Goal: Task Accomplishment & Management: Use online tool/utility

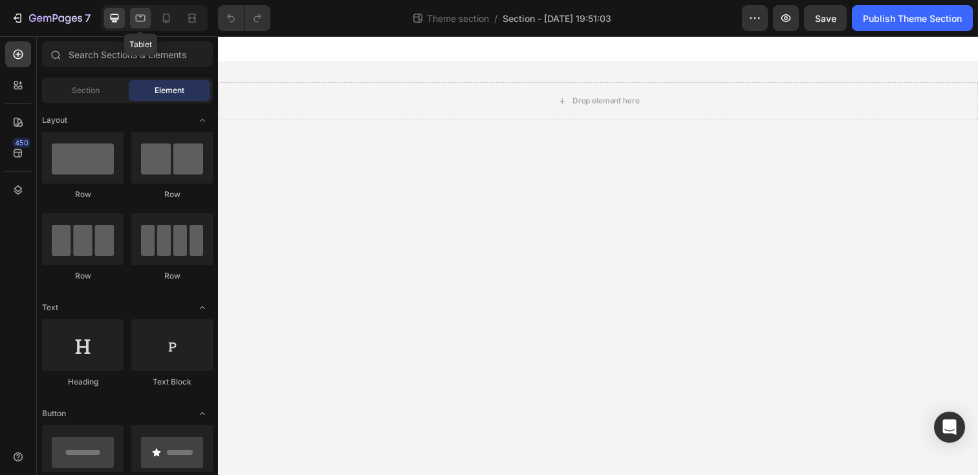
click at [135, 23] on icon at bounding box center [140, 18] width 13 height 13
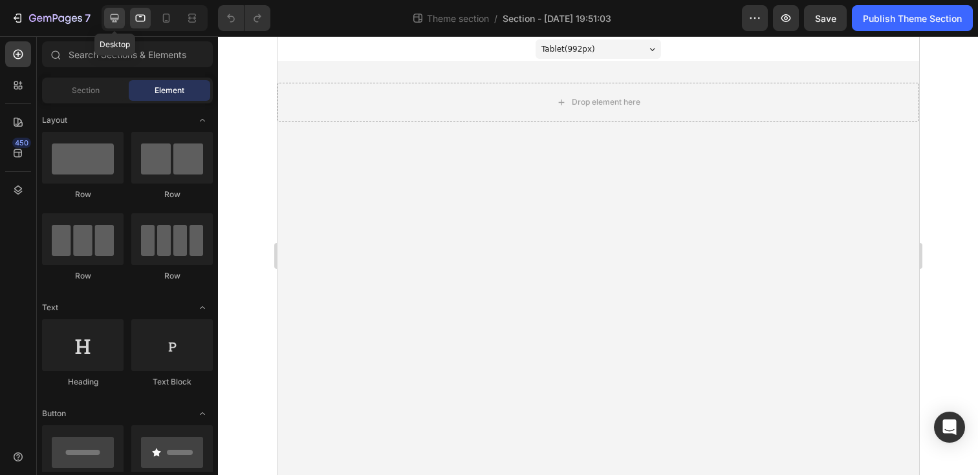
click at [116, 20] on icon at bounding box center [115, 18] width 8 height 8
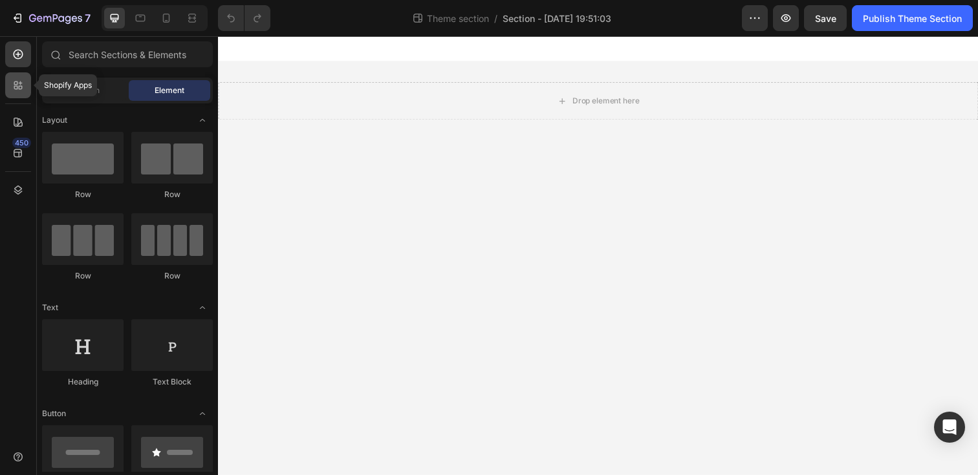
click at [26, 86] on div at bounding box center [18, 85] width 26 height 26
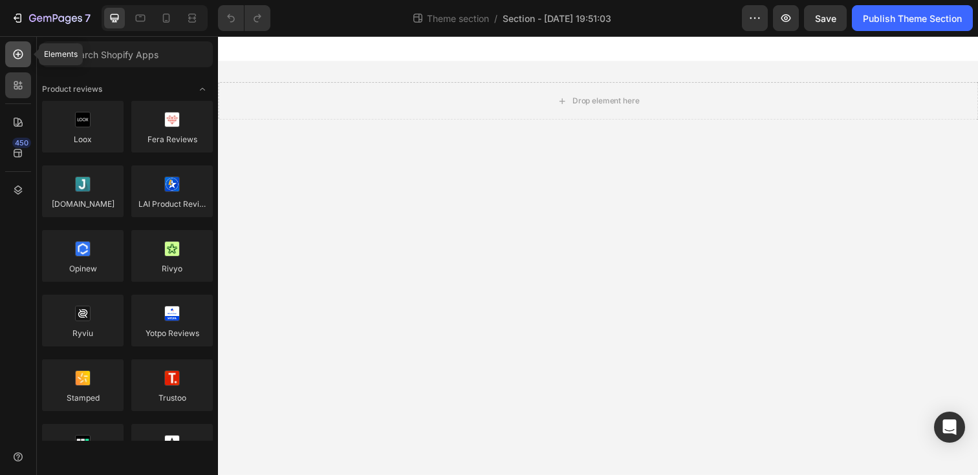
click at [17, 51] on icon at bounding box center [18, 54] width 13 height 13
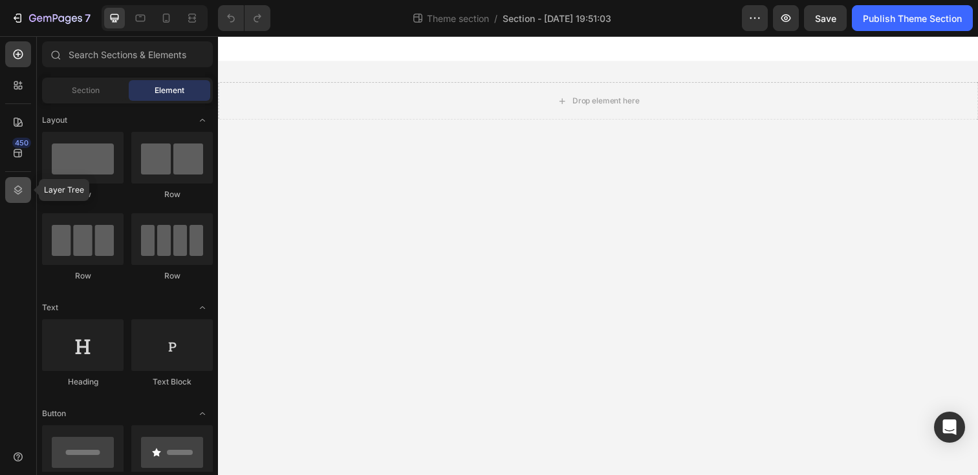
click at [14, 195] on icon at bounding box center [18, 190] width 13 height 13
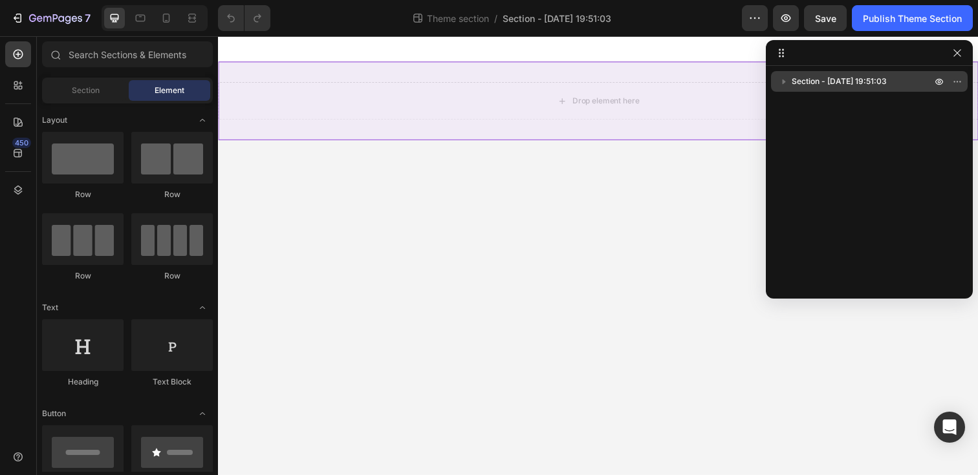
click at [779, 78] on icon "button" at bounding box center [783, 81] width 13 height 13
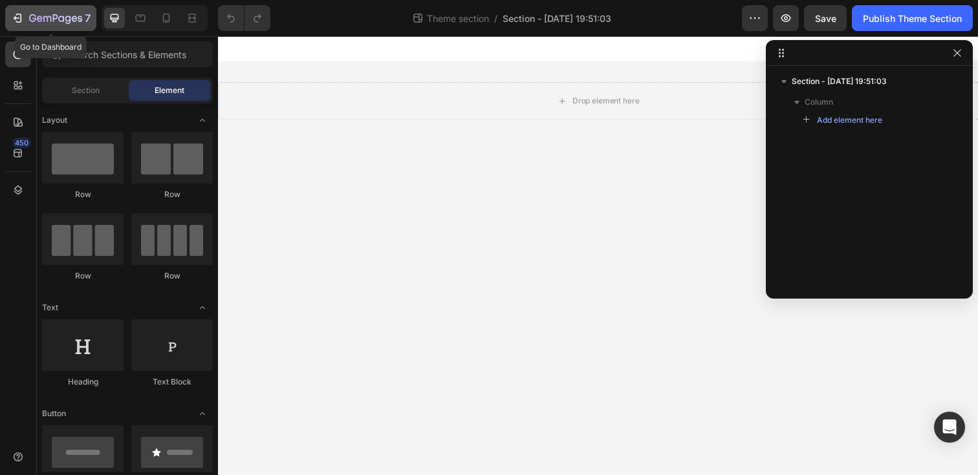
click at [27, 23] on div "7" at bounding box center [51, 18] width 80 height 16
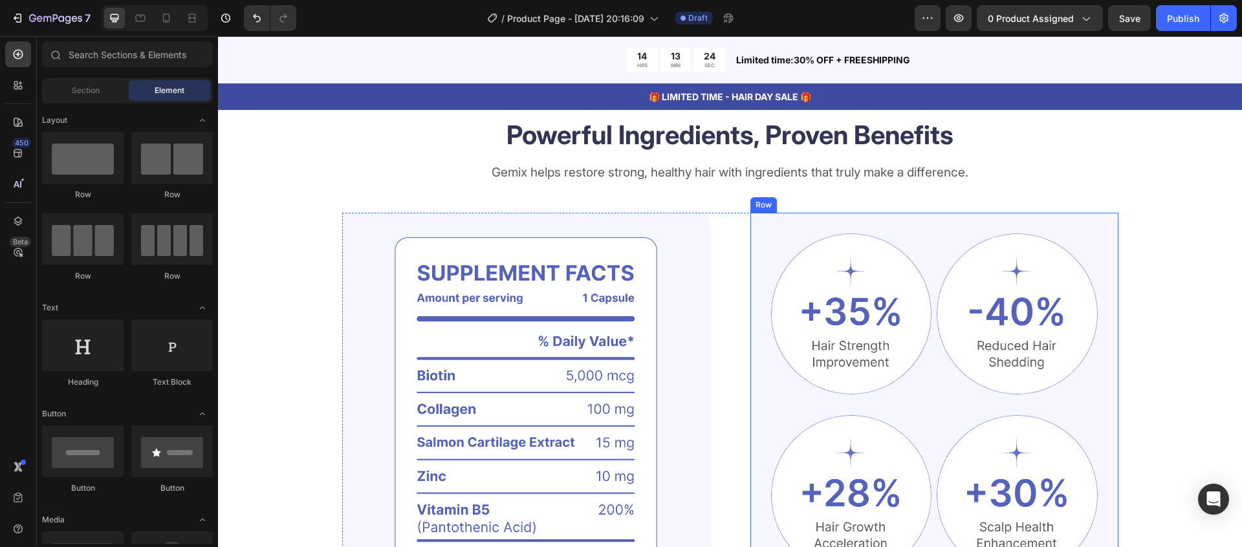
scroll to position [1087, 0]
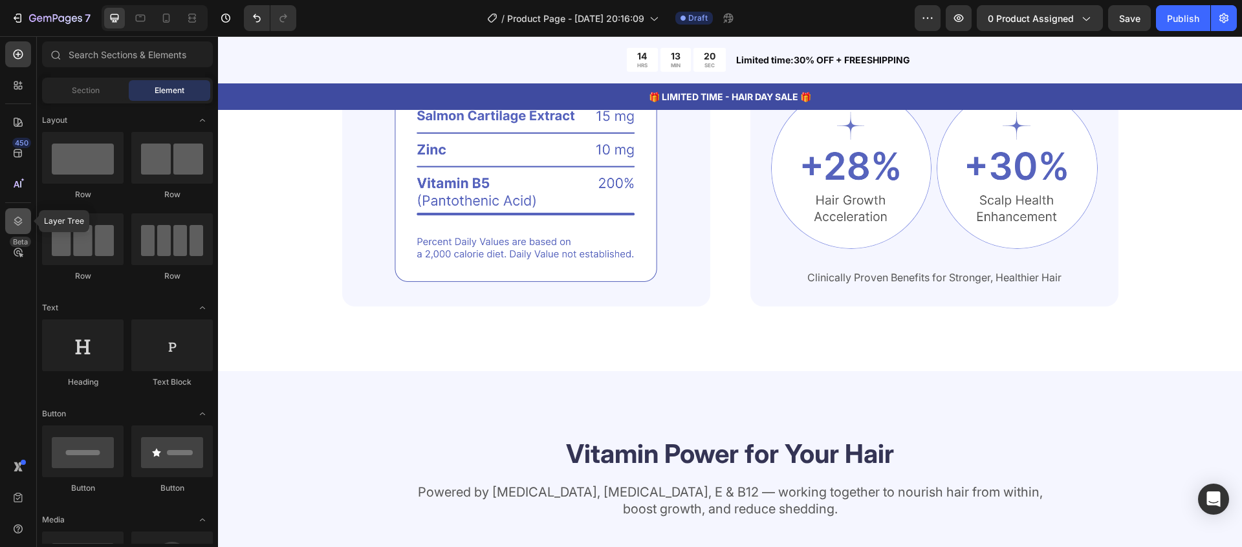
click at [15, 222] on icon at bounding box center [18, 221] width 8 height 9
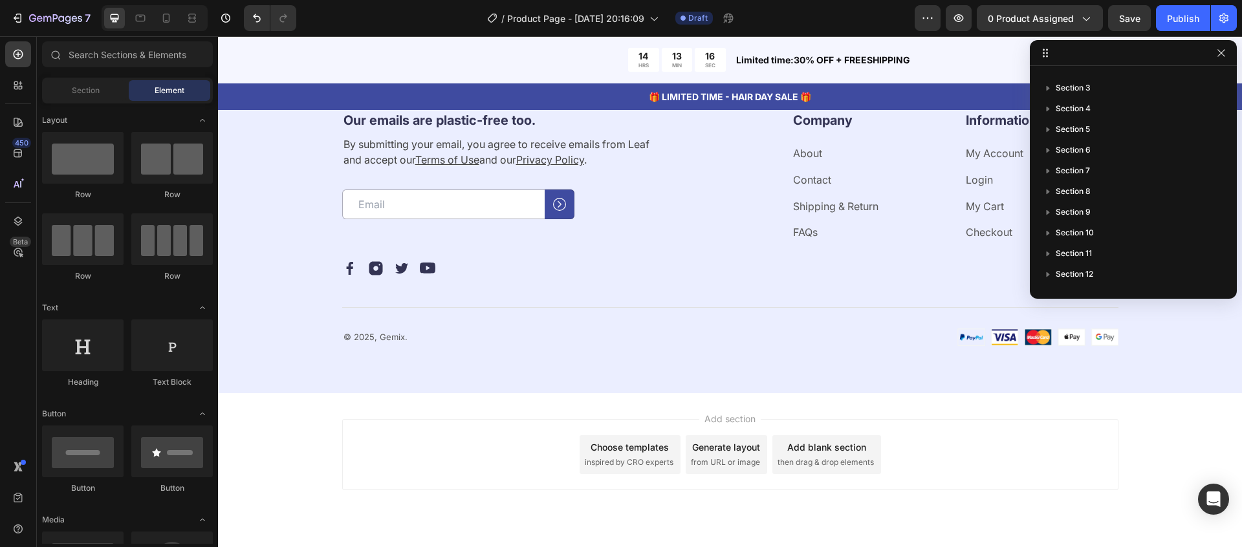
scroll to position [3834, 0]
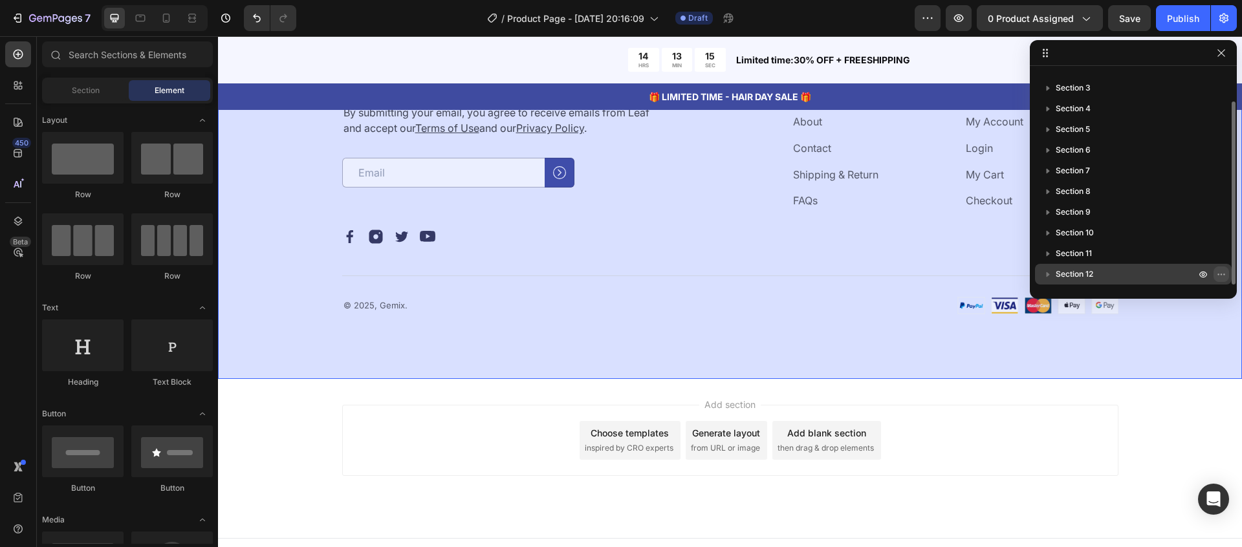
click at [1225, 276] on icon "button" at bounding box center [1221, 274] width 10 height 10
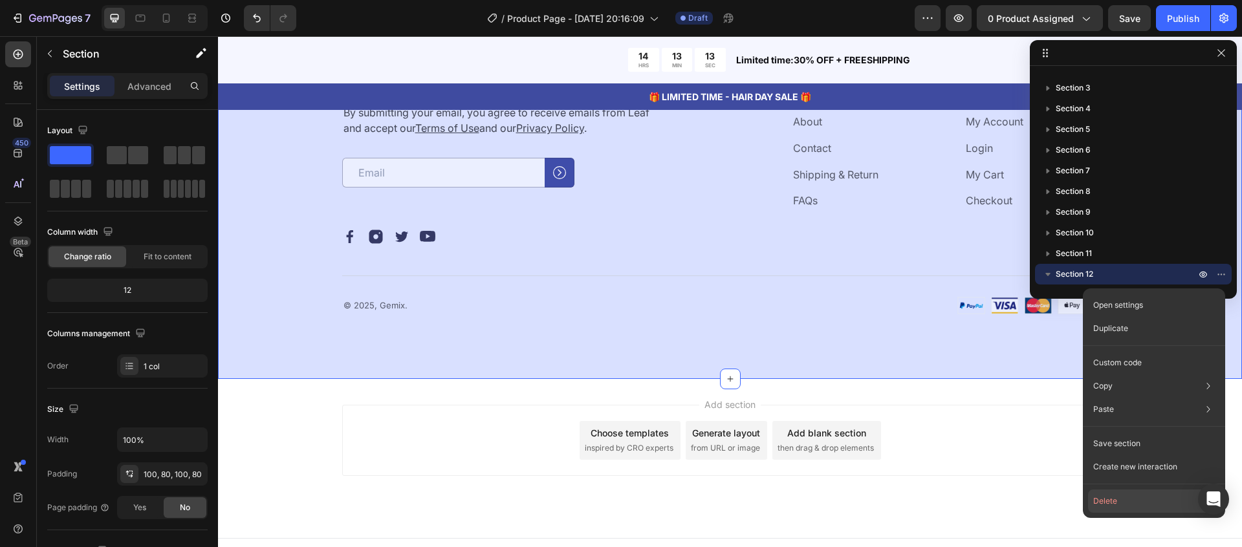
click at [1143, 493] on button "Delete" at bounding box center [1154, 501] width 132 height 23
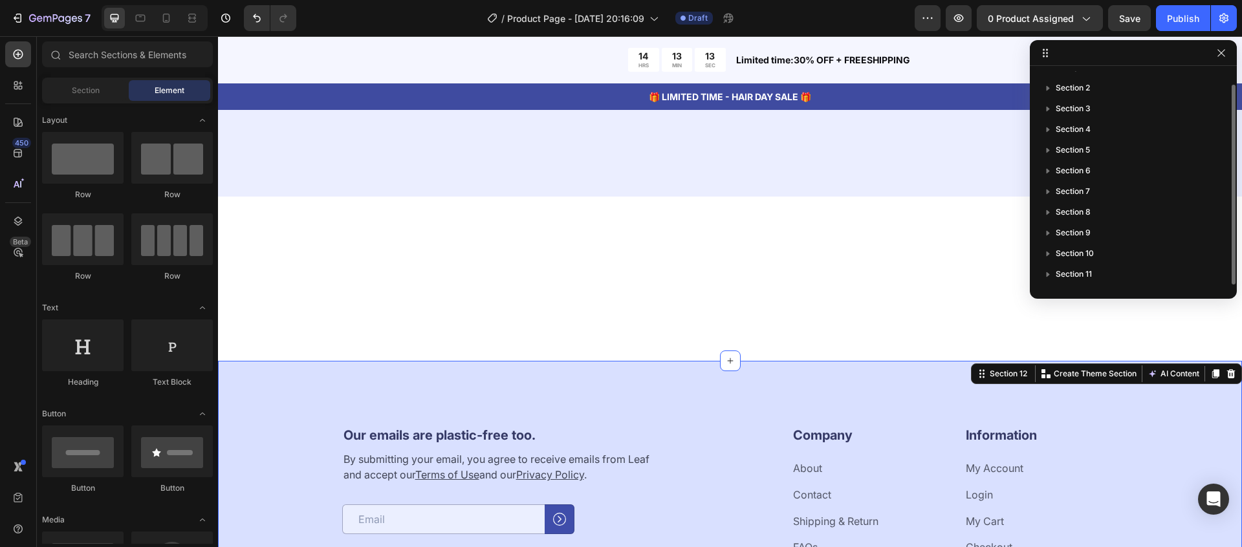
scroll to position [14, 0]
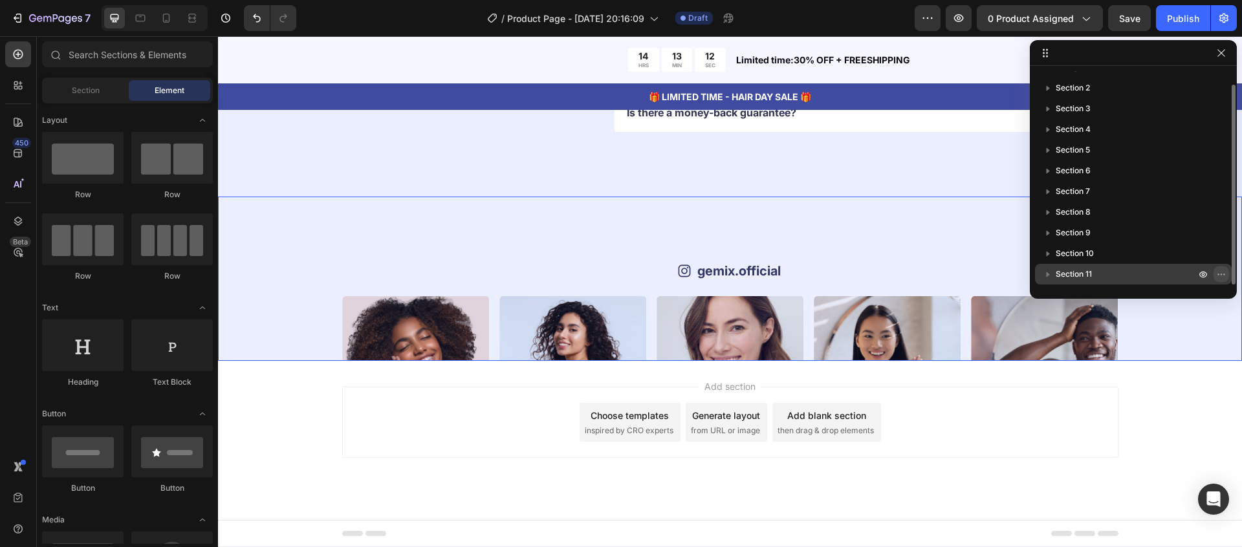
click at [1216, 272] on icon "button" at bounding box center [1221, 274] width 10 height 10
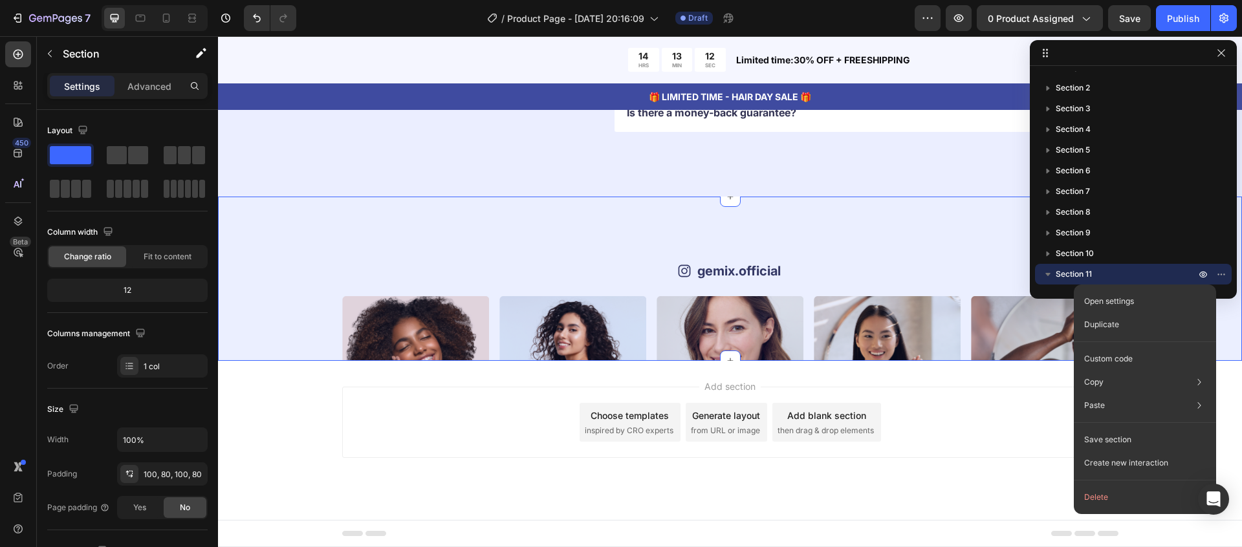
scroll to position [3634, 0]
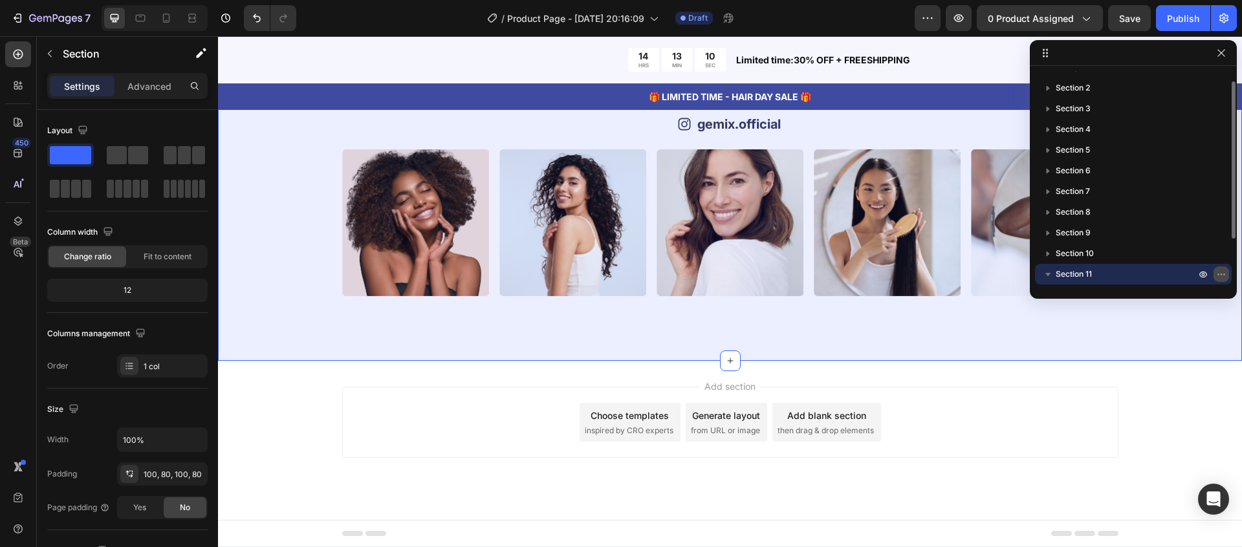
click at [1223, 271] on icon "button" at bounding box center [1221, 274] width 10 height 10
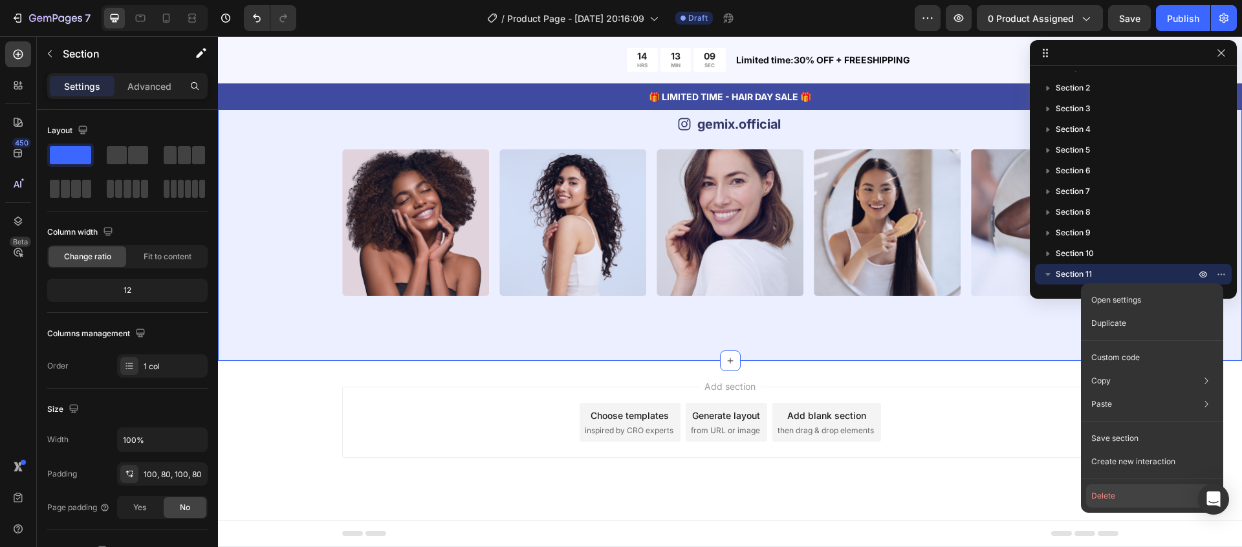
click at [1123, 494] on button "Delete" at bounding box center [1152, 495] width 132 height 23
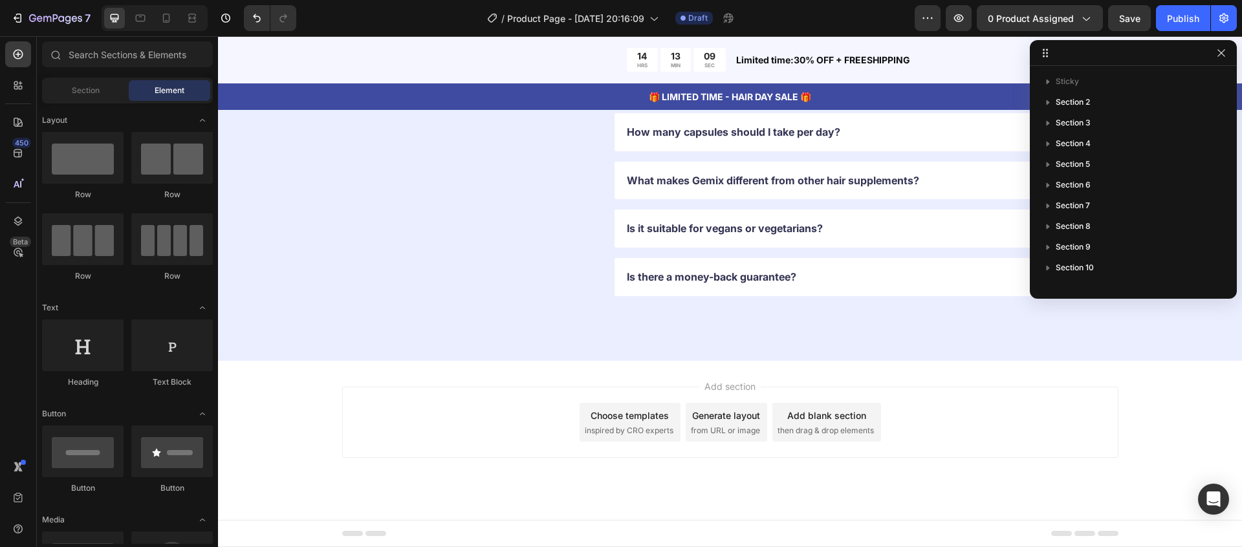
scroll to position [0, 0]
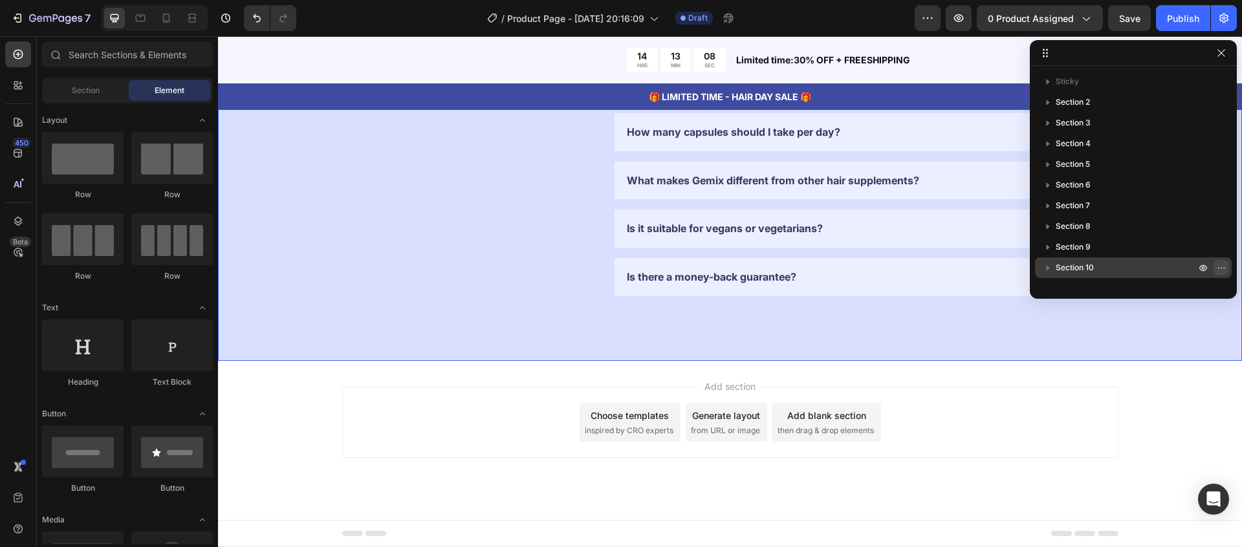
click at [1224, 267] on icon "button" at bounding box center [1221, 268] width 10 height 10
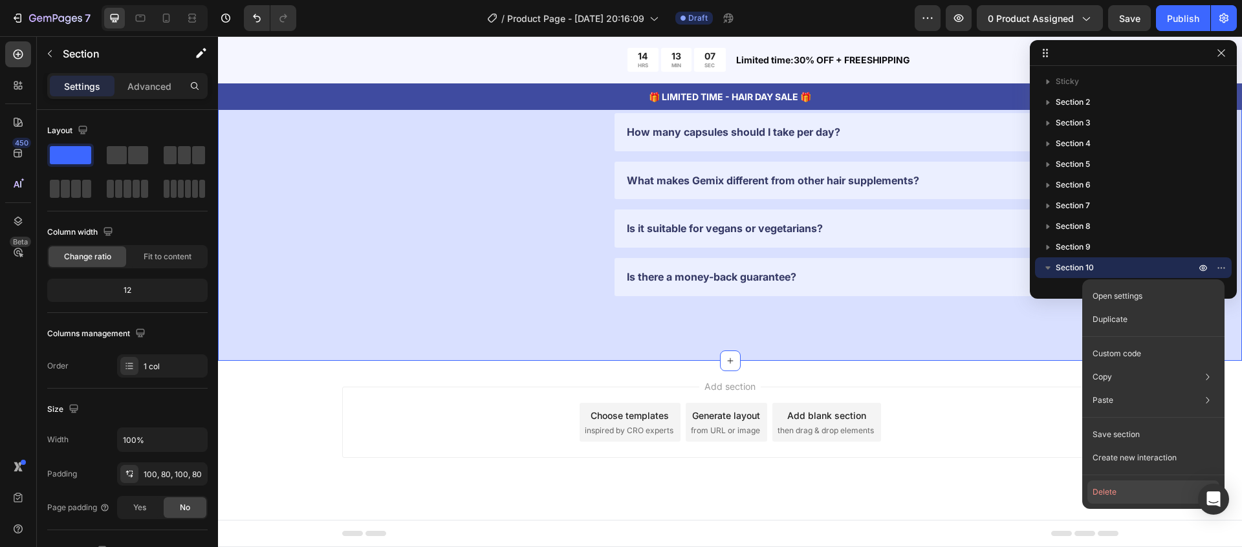
drag, startPoint x: 1121, startPoint y: 493, endPoint x: 975, endPoint y: 314, distance: 230.8
click at [1121, 493] on button "Delete" at bounding box center [1153, 492] width 132 height 23
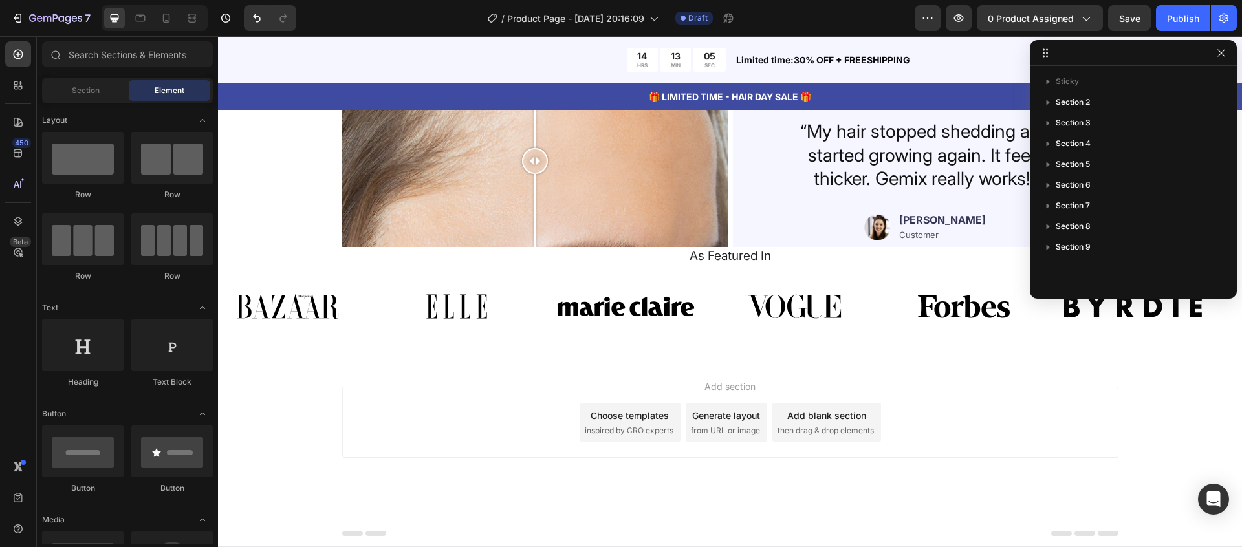
scroll to position [3147, 0]
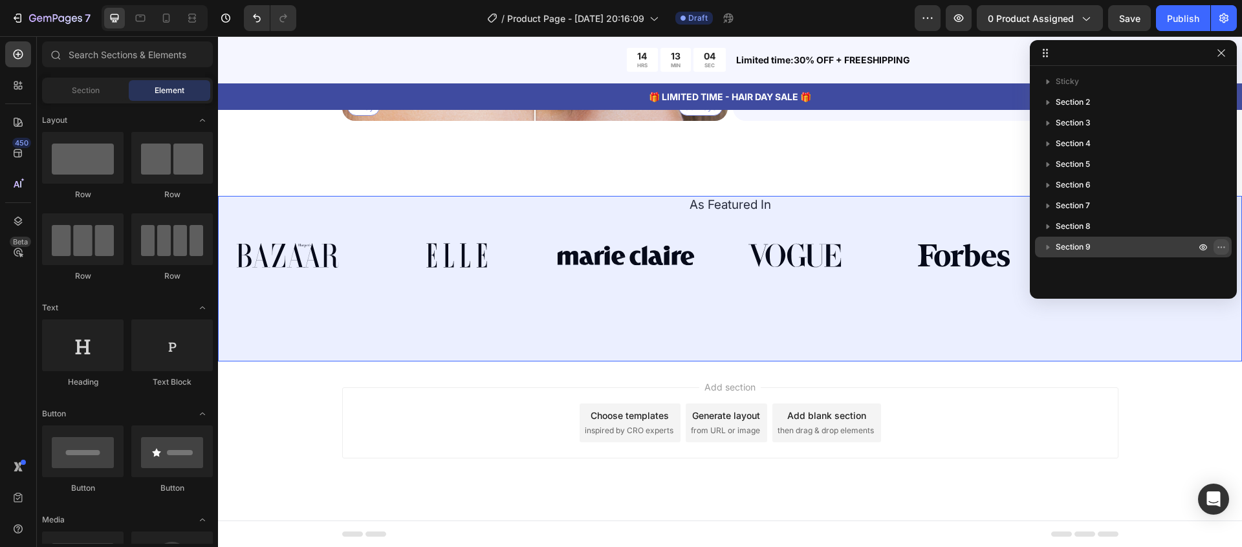
click at [1220, 246] on icon "button" at bounding box center [1221, 247] width 10 height 10
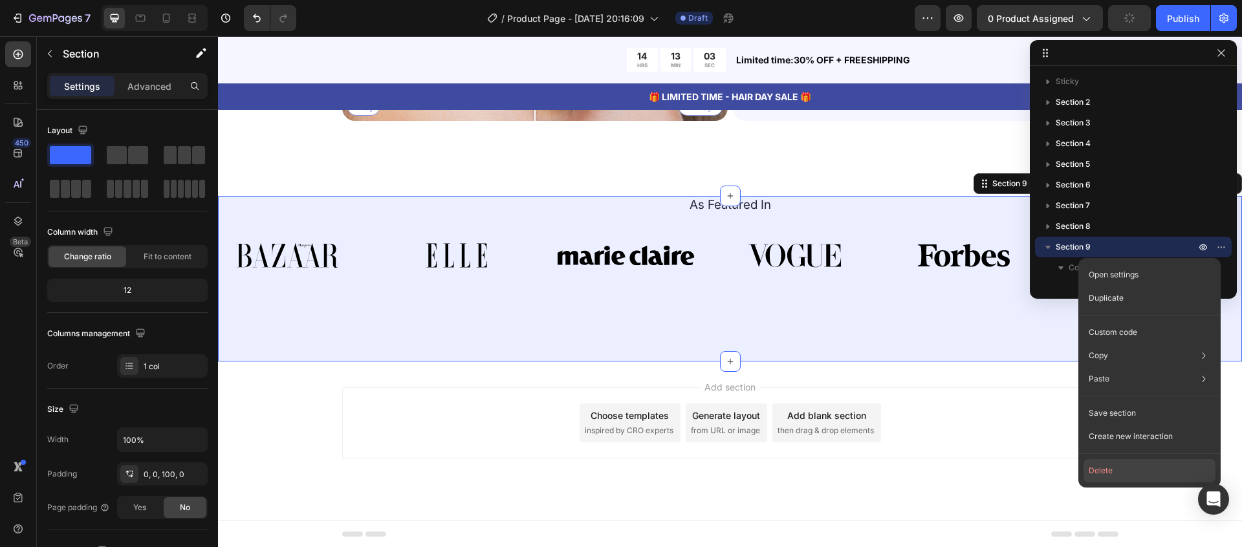
drag, startPoint x: 1129, startPoint y: 474, endPoint x: 911, endPoint y: 437, distance: 221.1
click at [1129, 474] on button "Delete" at bounding box center [1149, 470] width 132 height 23
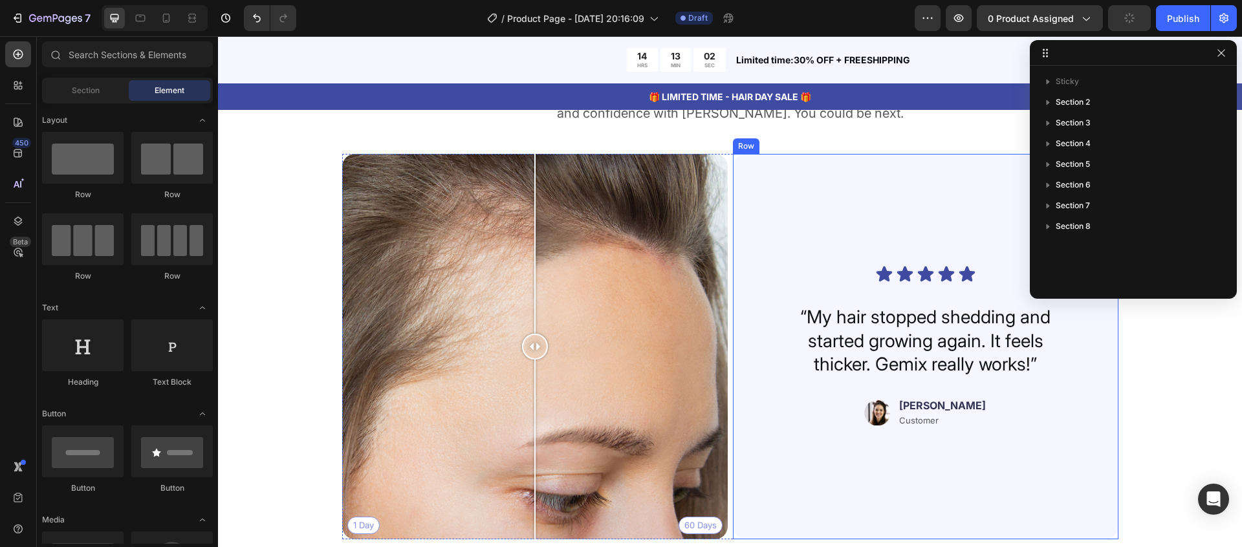
scroll to position [2749, 0]
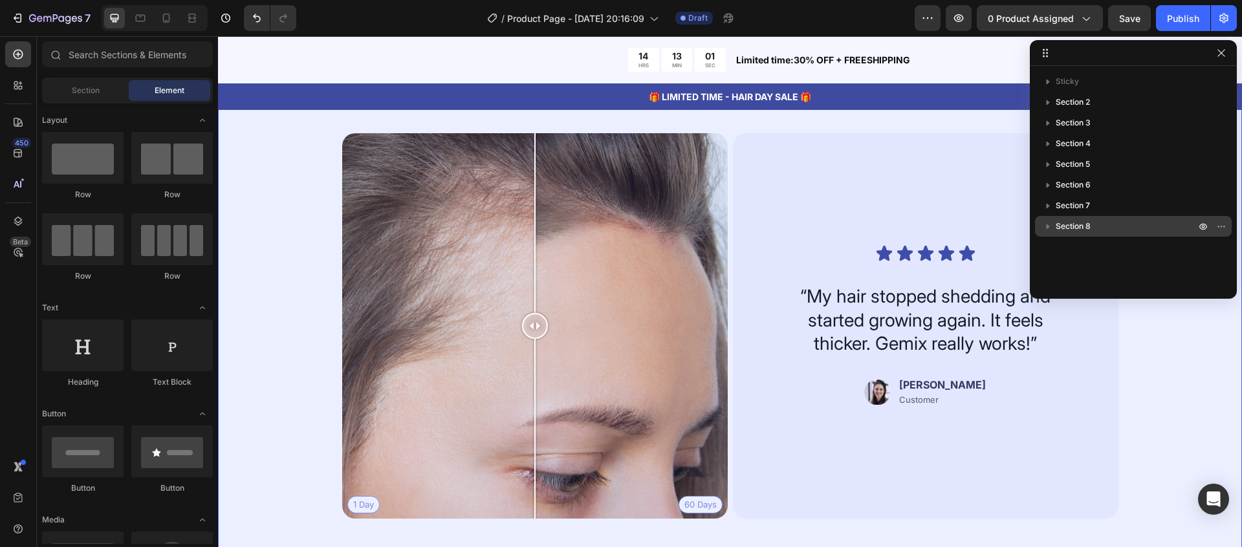
click at [1224, 229] on icon "button" at bounding box center [1221, 226] width 10 height 10
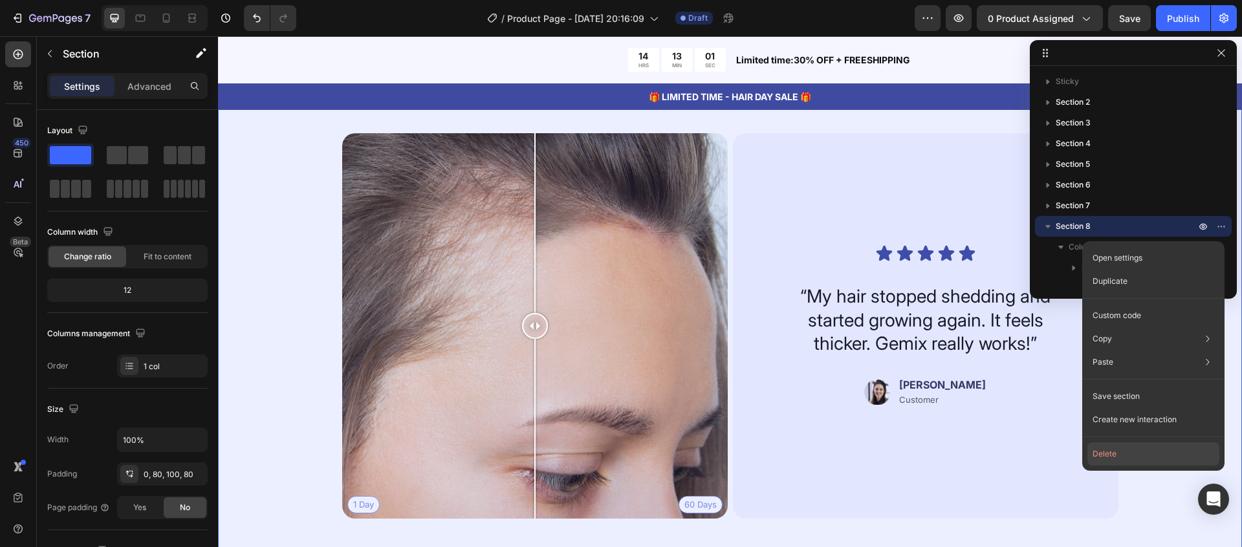
drag, startPoint x: 1144, startPoint y: 458, endPoint x: 880, endPoint y: 416, distance: 267.2
click at [1144, 458] on button "Delete" at bounding box center [1153, 453] width 132 height 23
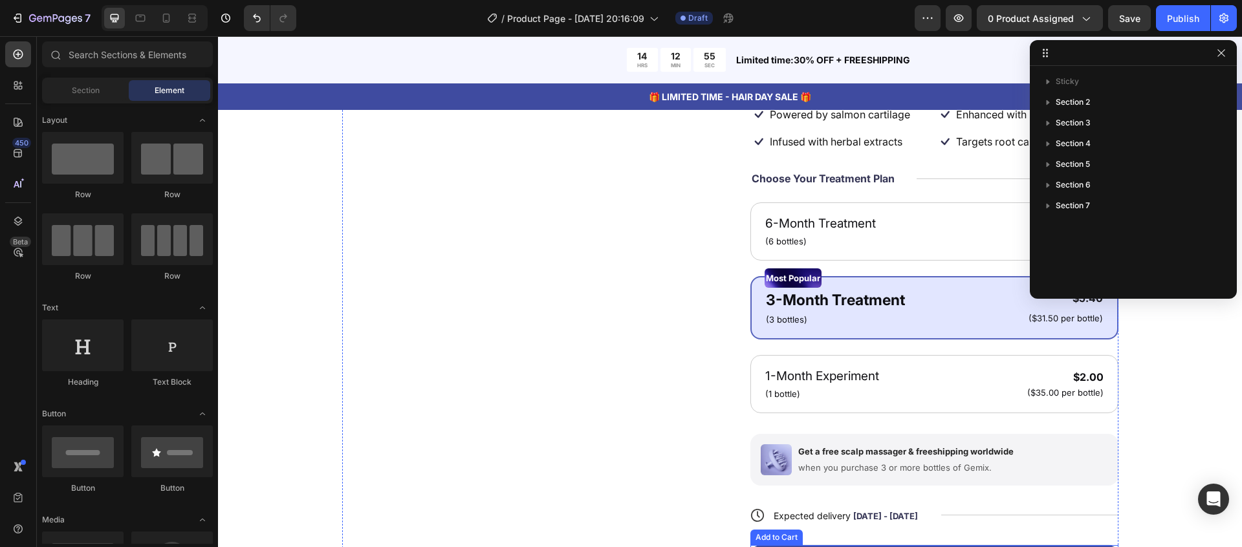
scroll to position [0, 0]
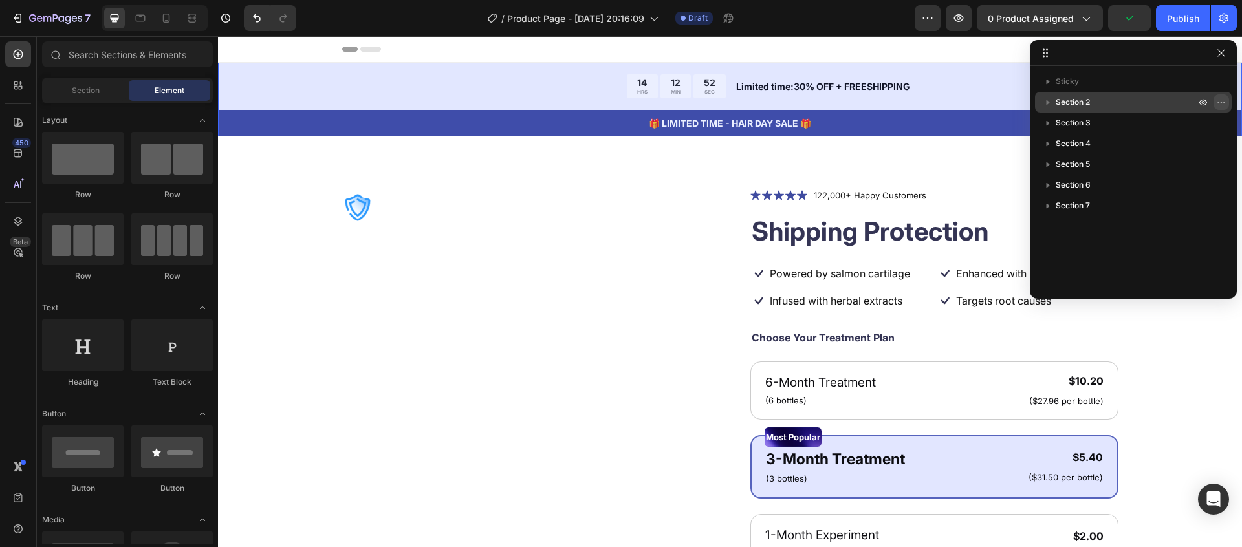
click at [1219, 103] on icon "button" at bounding box center [1221, 102] width 10 height 10
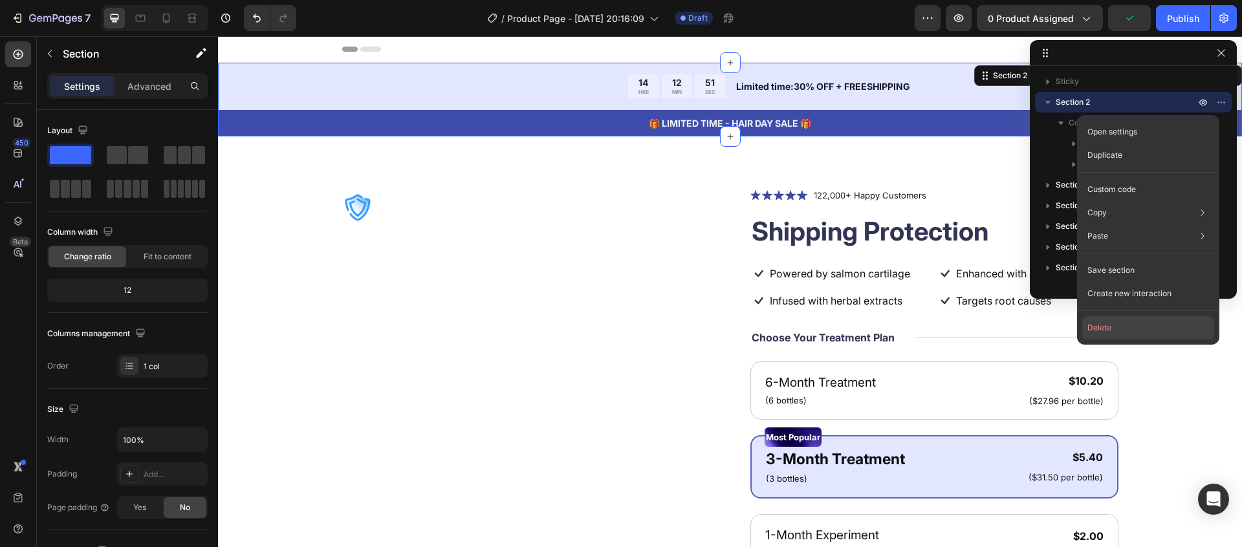
click at [1145, 327] on button "Delete" at bounding box center [1148, 327] width 132 height 23
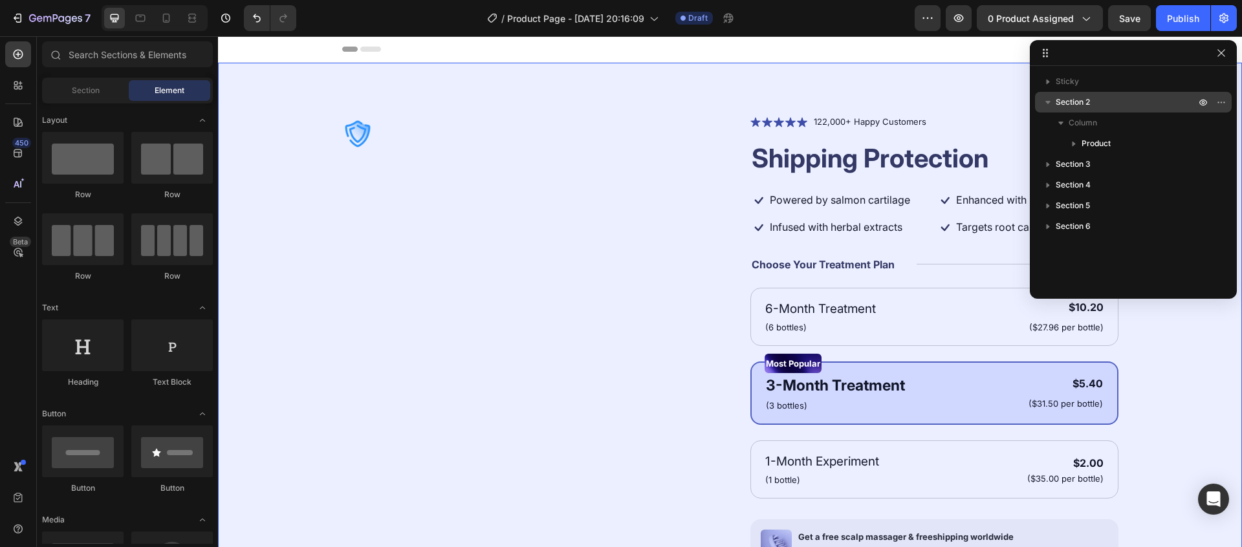
click at [1050, 104] on icon "button" at bounding box center [1047, 102] width 13 height 13
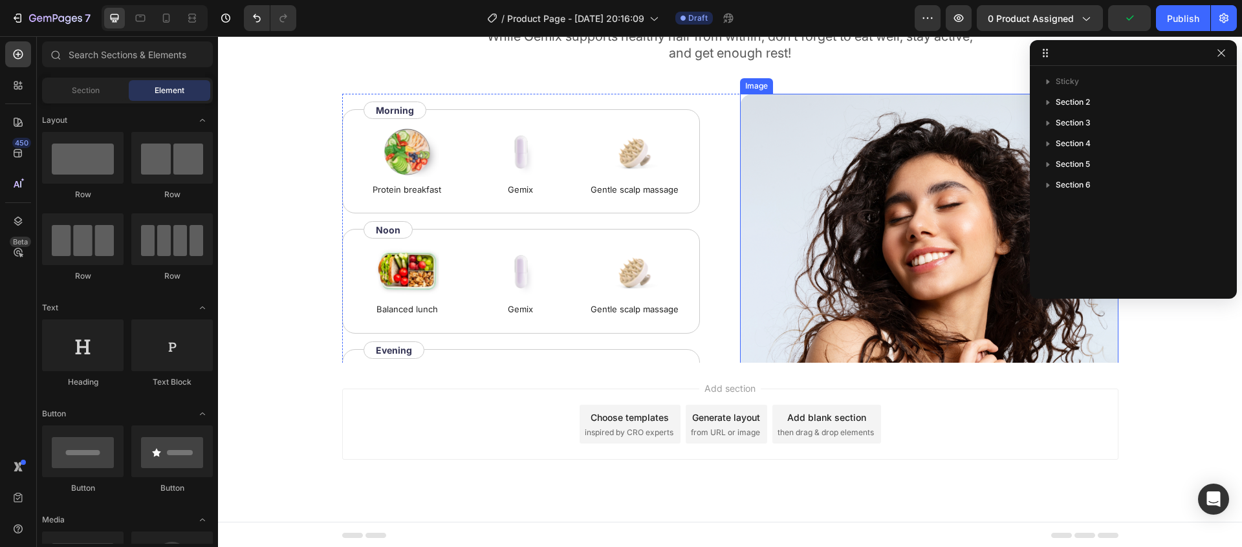
scroll to position [2334, 0]
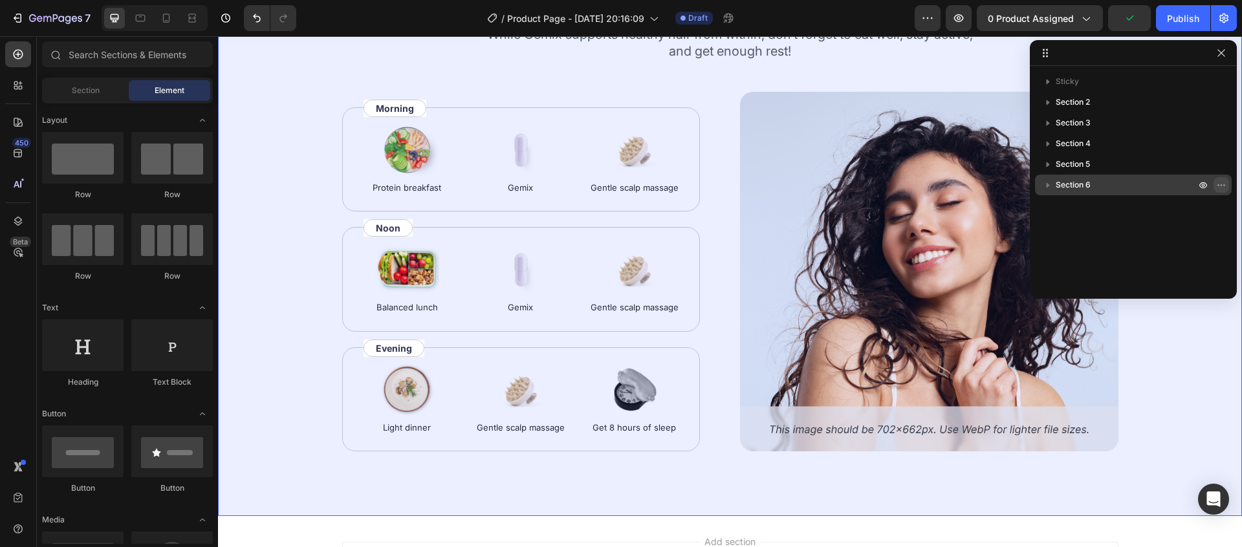
click at [1216, 182] on icon "button" at bounding box center [1221, 185] width 10 height 10
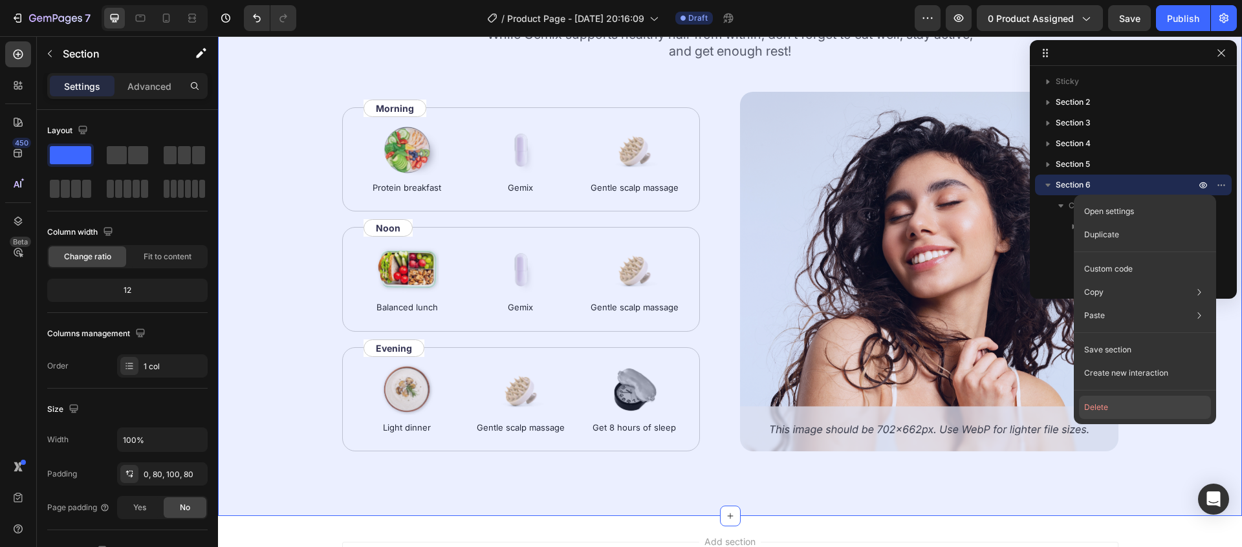
drag, startPoint x: 1153, startPoint y: 409, endPoint x: 935, endPoint y: 372, distance: 221.7
click at [1153, 409] on button "Delete" at bounding box center [1145, 407] width 132 height 23
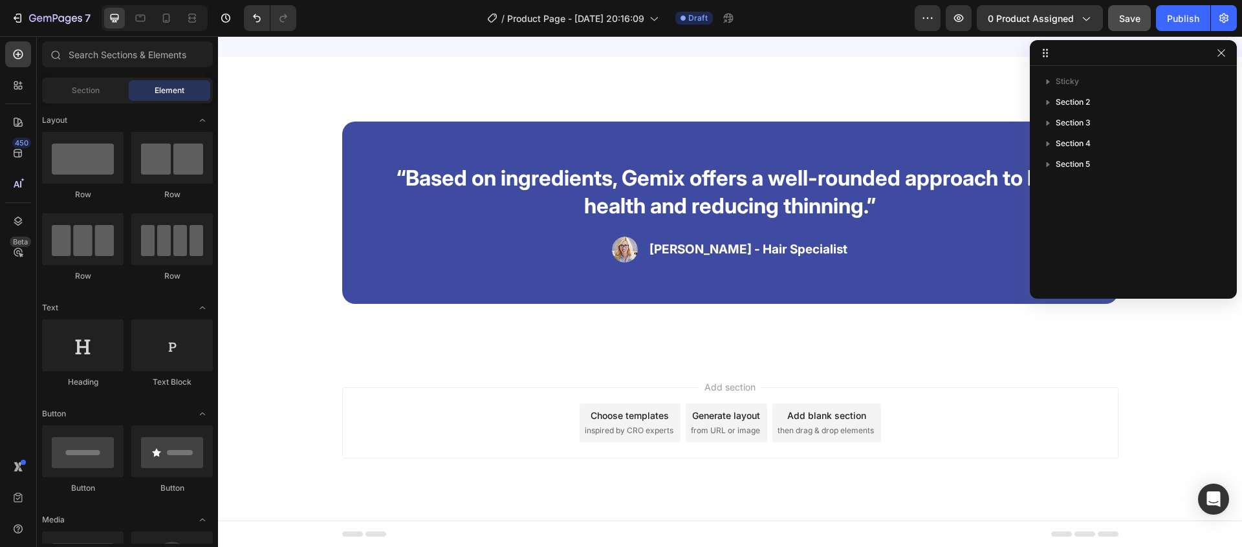
scroll to position [1958, 0]
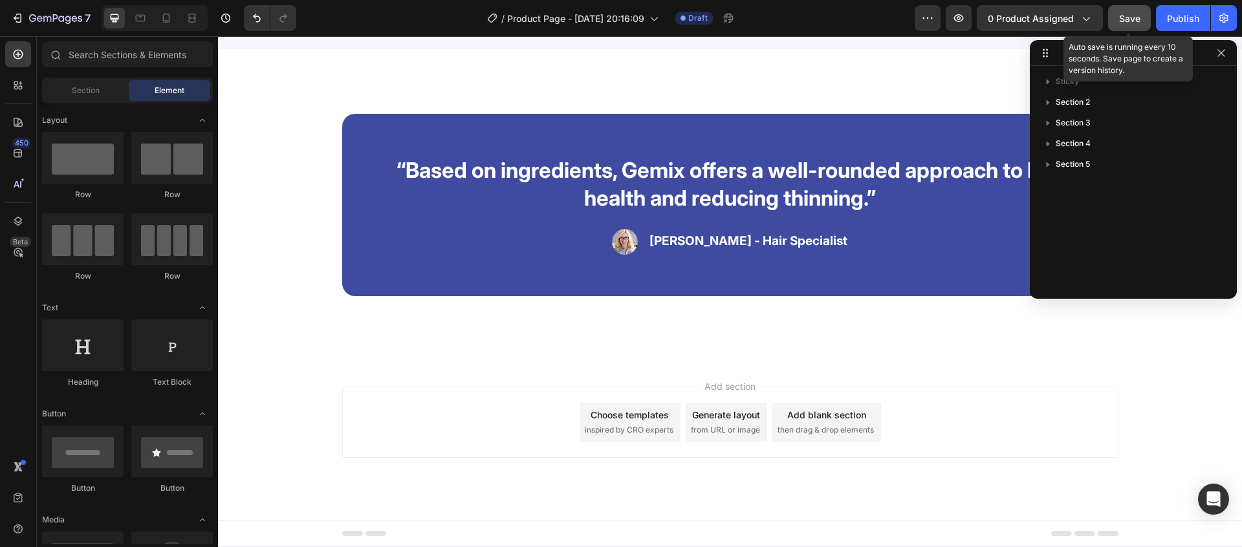
click at [1125, 22] on span "Save" at bounding box center [1129, 18] width 21 height 11
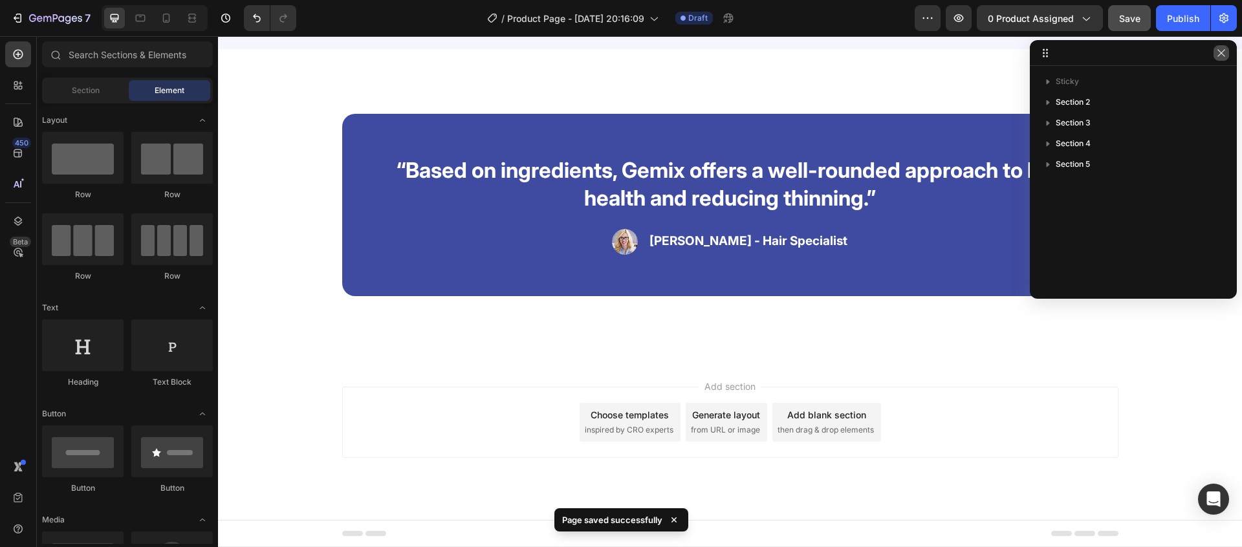
click at [1226, 54] on button "button" at bounding box center [1221, 53] width 16 height 16
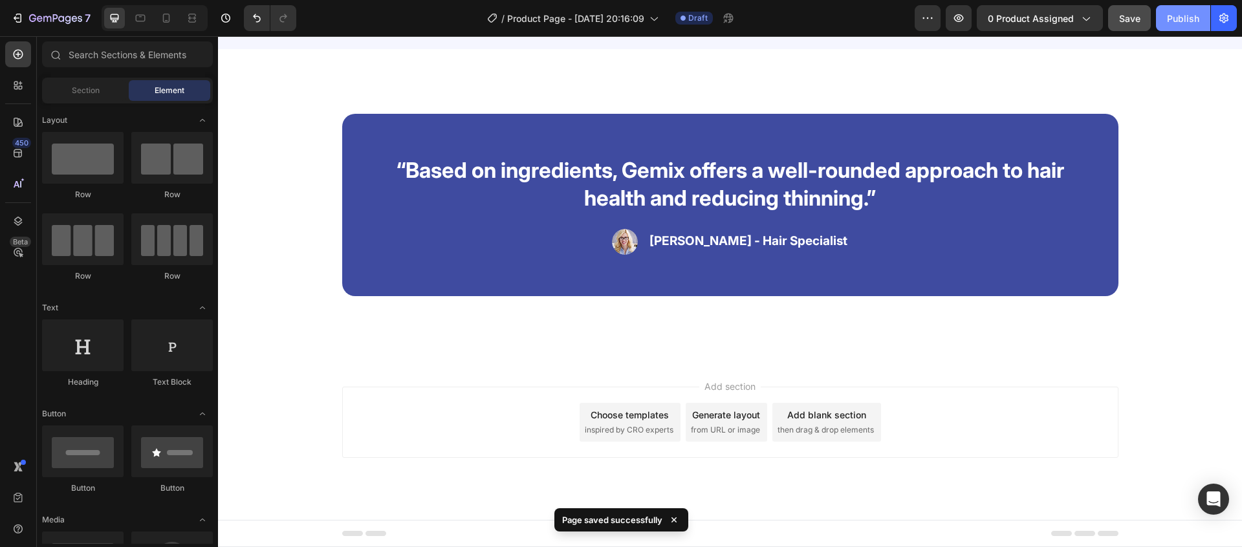
click at [1182, 18] on div "Publish" at bounding box center [1183, 19] width 32 height 14
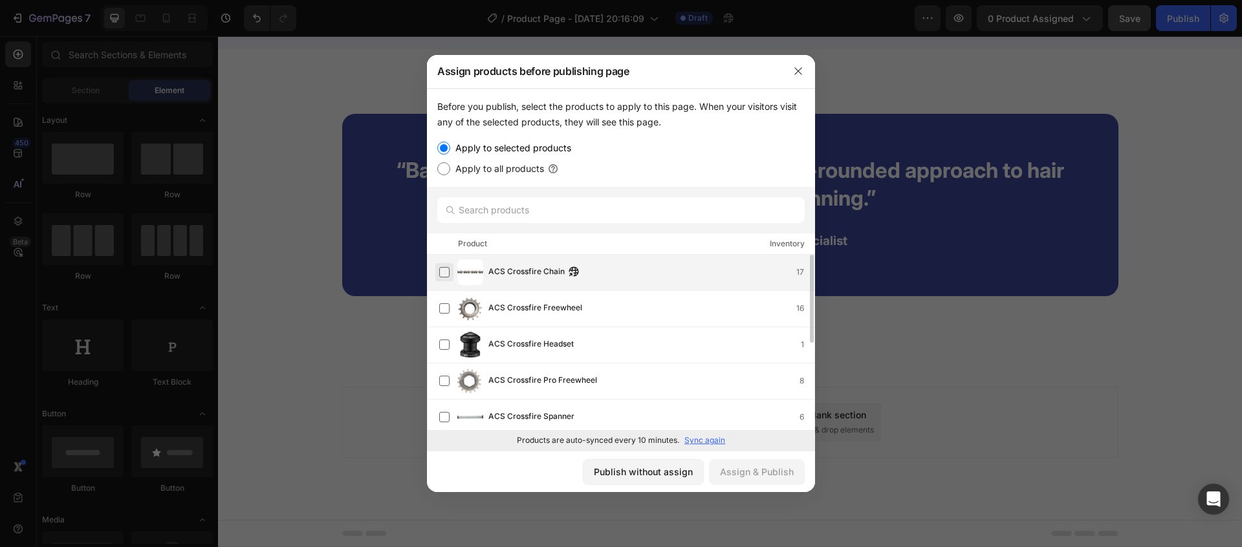
click at [441, 271] on label at bounding box center [444, 272] width 10 height 10
click at [740, 479] on div "Assign & Publish" at bounding box center [757, 472] width 74 height 14
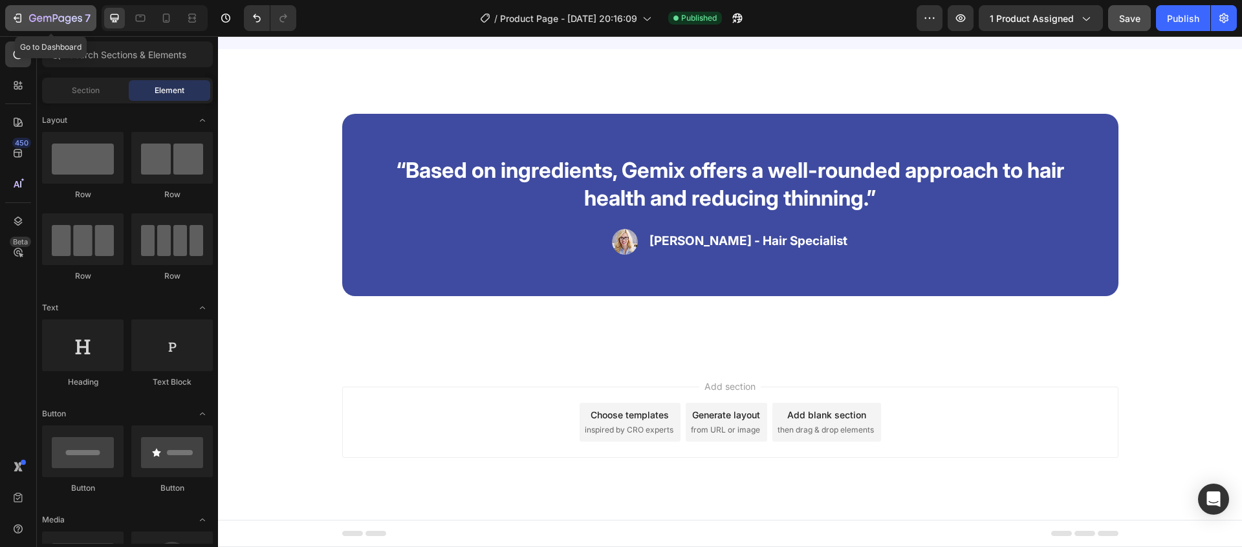
click at [15, 26] on button "7" at bounding box center [50, 18] width 91 height 26
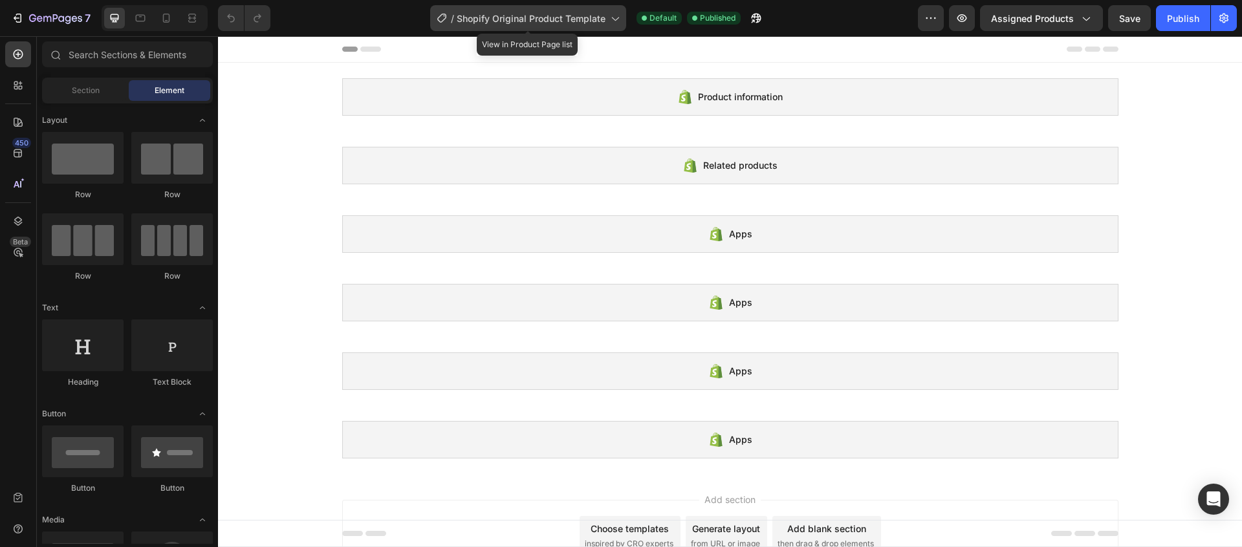
click at [536, 20] on span "Shopify Original Product Template" at bounding box center [531, 19] width 149 height 14
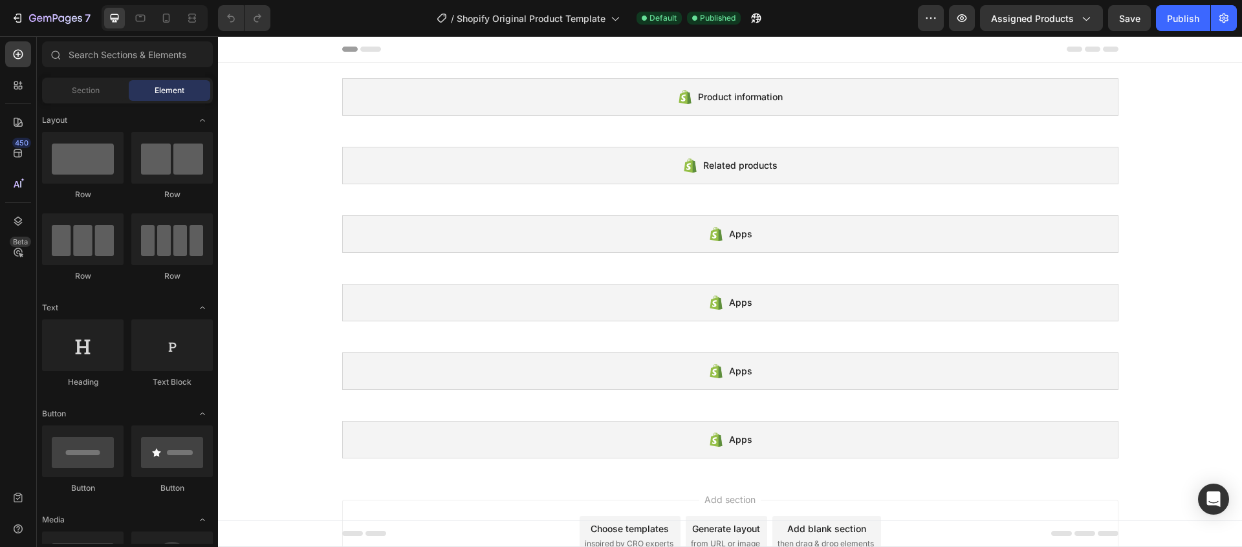
click at [1195, 113] on div "Product information Shopify section: Product information Related products Shopi…" at bounding box center [730, 268] width 1024 height 411
click at [563, 171] on div "Related products" at bounding box center [730, 166] width 776 height 38
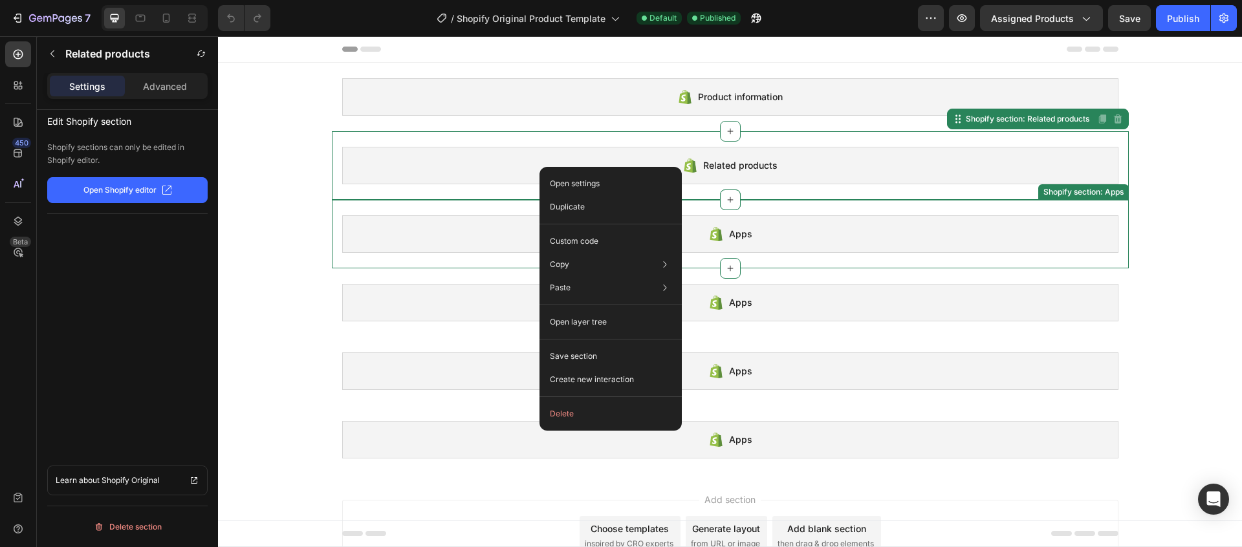
click at [449, 263] on div "Apps Shopify section: Apps" at bounding box center [730, 234] width 797 height 69
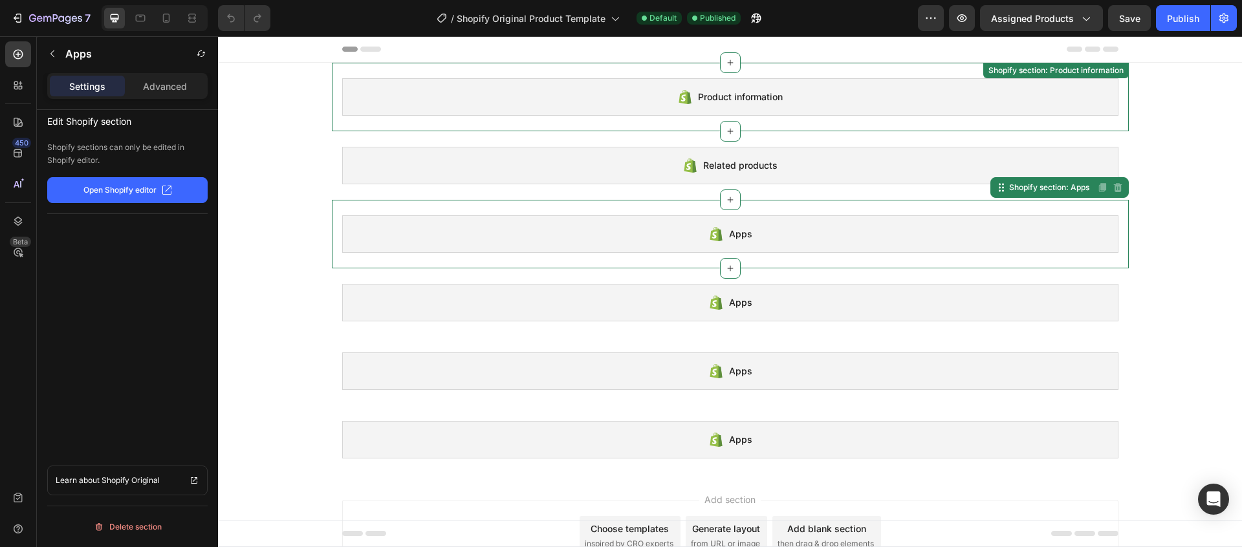
click at [557, 112] on div "Product information" at bounding box center [730, 97] width 776 height 38
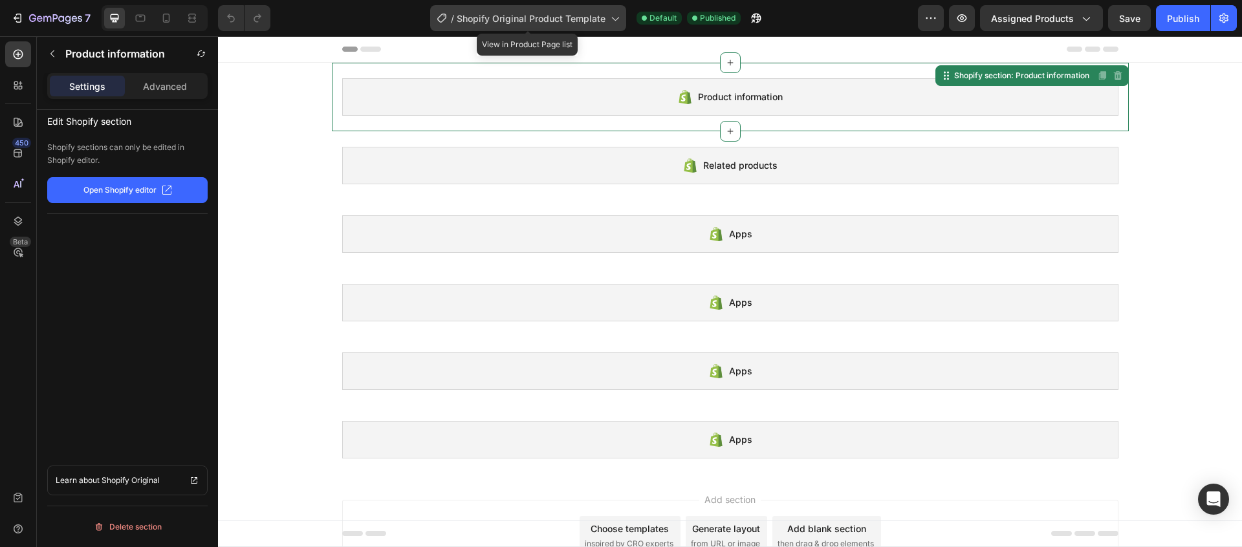
click at [583, 21] on span "Shopify Original Product Template" at bounding box center [531, 19] width 149 height 14
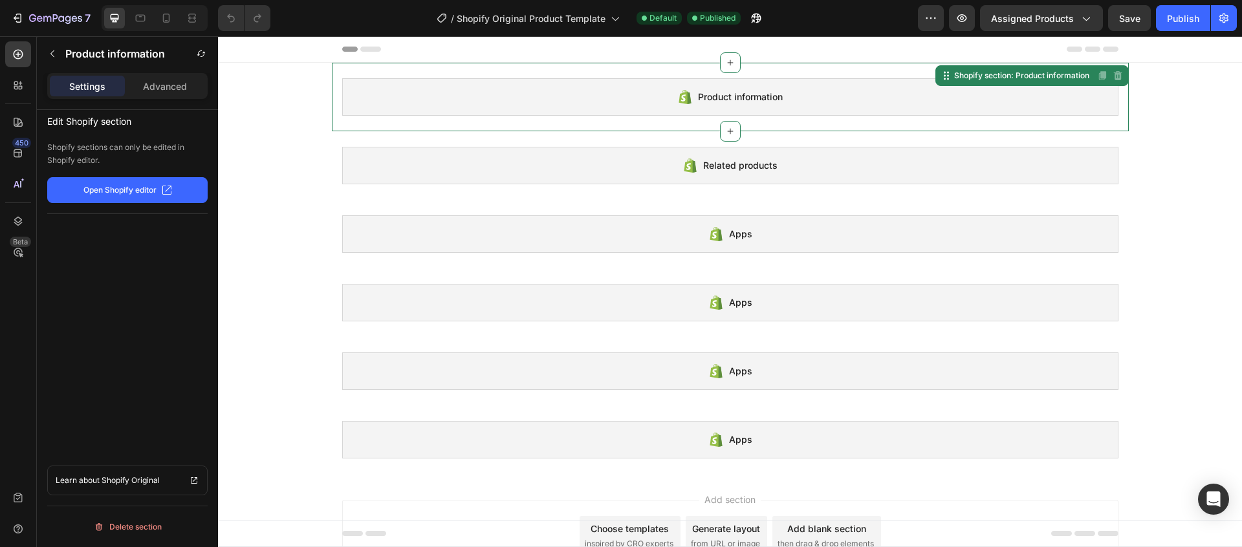
click at [838, 8] on div "/ Shopify Original Product Template Default Published" at bounding box center [599, 18] width 637 height 26
click at [1036, 19] on span "Assigned Products" at bounding box center [1032, 19] width 83 height 14
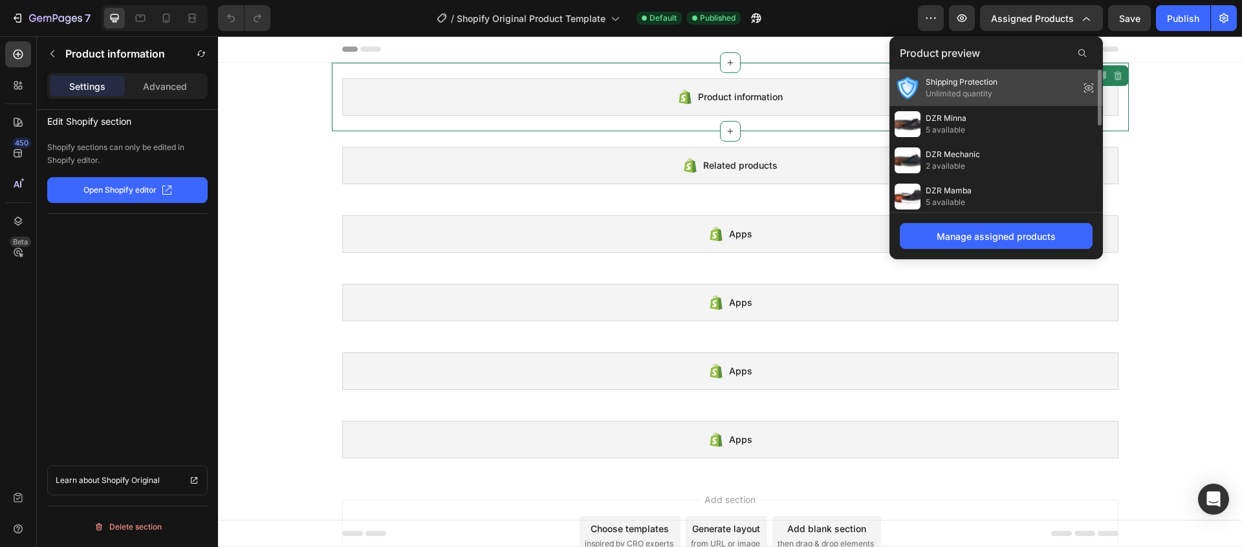
click at [977, 94] on span "Unlimited quantity" at bounding box center [962, 94] width 72 height 12
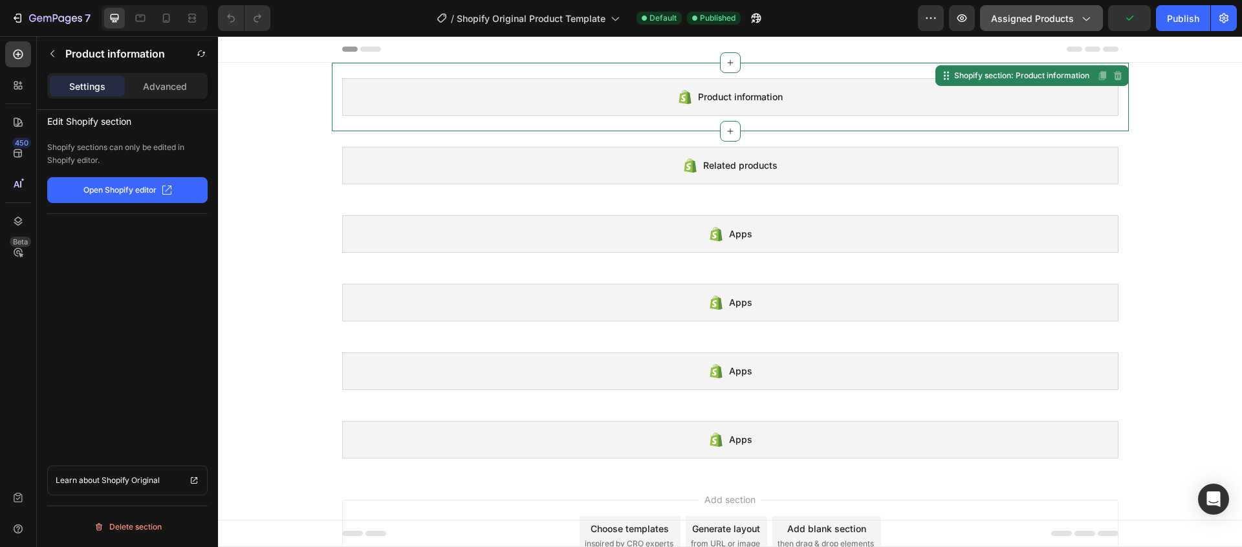
click at [1021, 18] on span "Assigned Products" at bounding box center [1032, 19] width 83 height 14
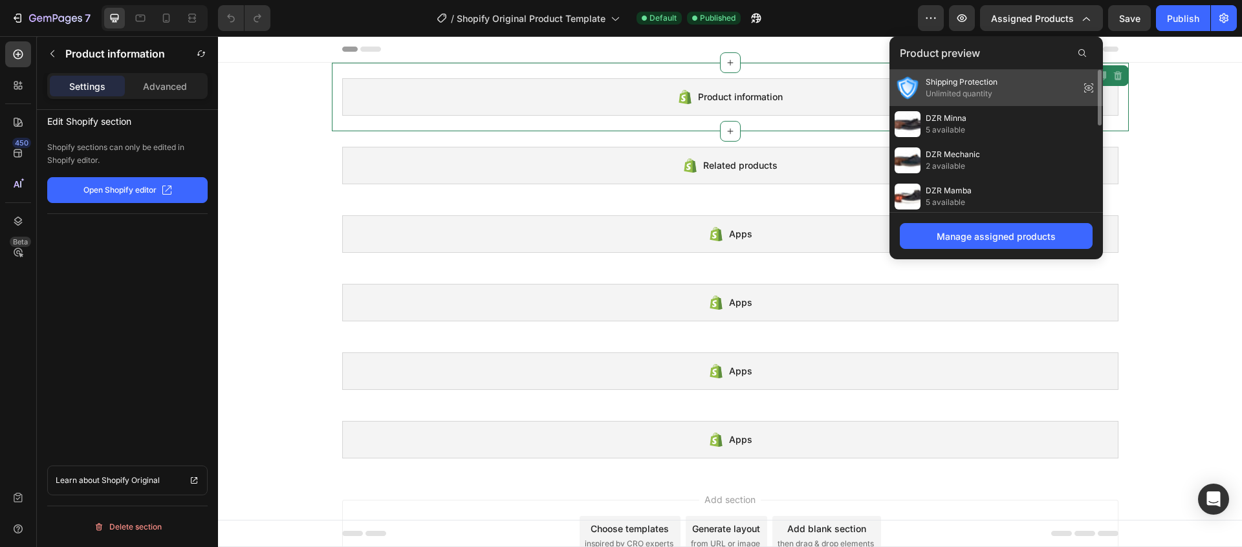
drag, startPoint x: 980, startPoint y: 91, endPoint x: 796, endPoint y: 41, distance: 190.3
click at [980, 91] on span "Unlimited quantity" at bounding box center [962, 94] width 72 height 12
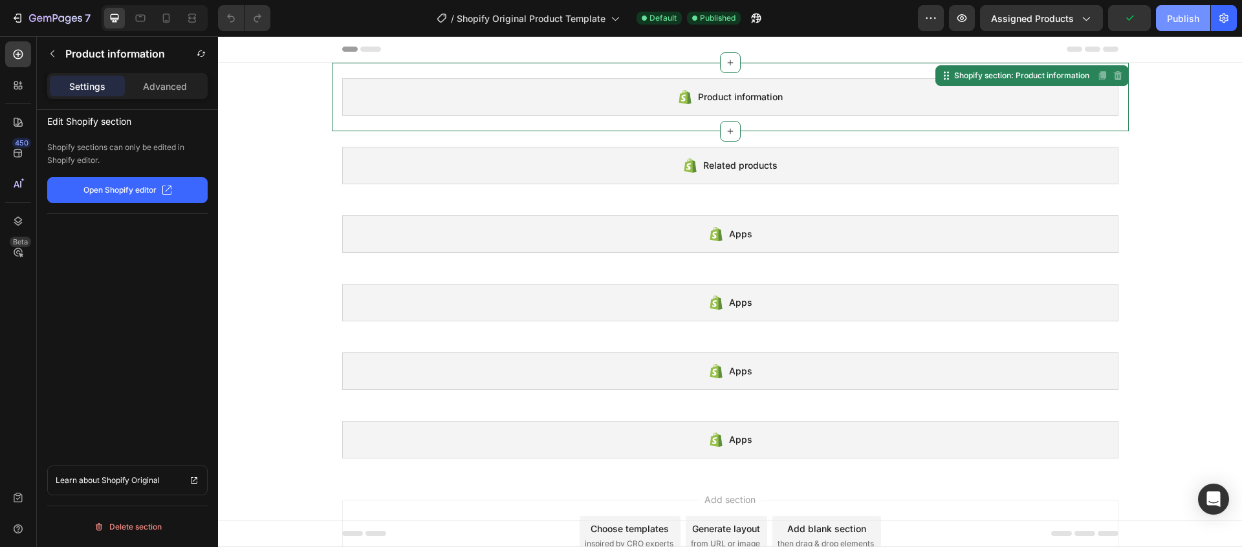
click at [1175, 22] on div "Publish" at bounding box center [1183, 19] width 32 height 14
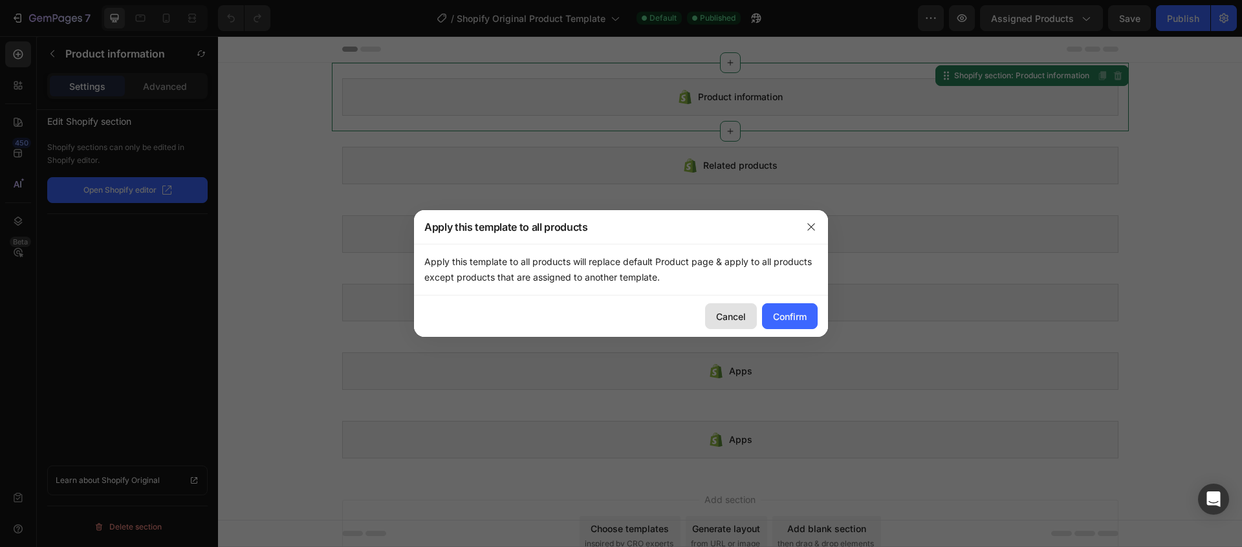
click at [732, 318] on div "Cancel" at bounding box center [731, 317] width 30 height 14
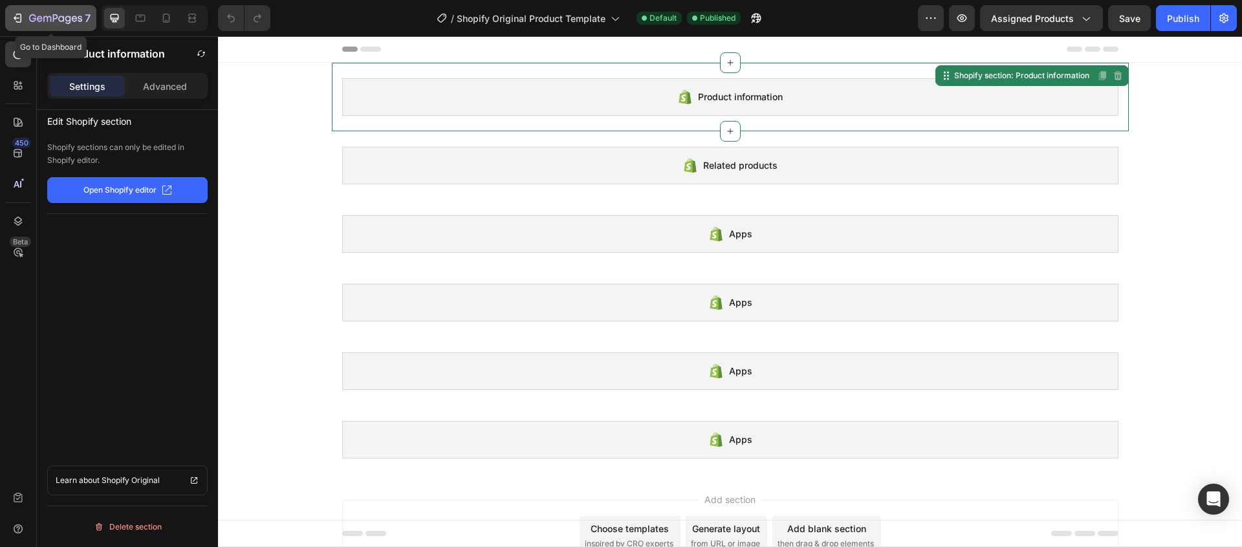
click at [23, 12] on icon "button" at bounding box center [17, 18] width 13 height 13
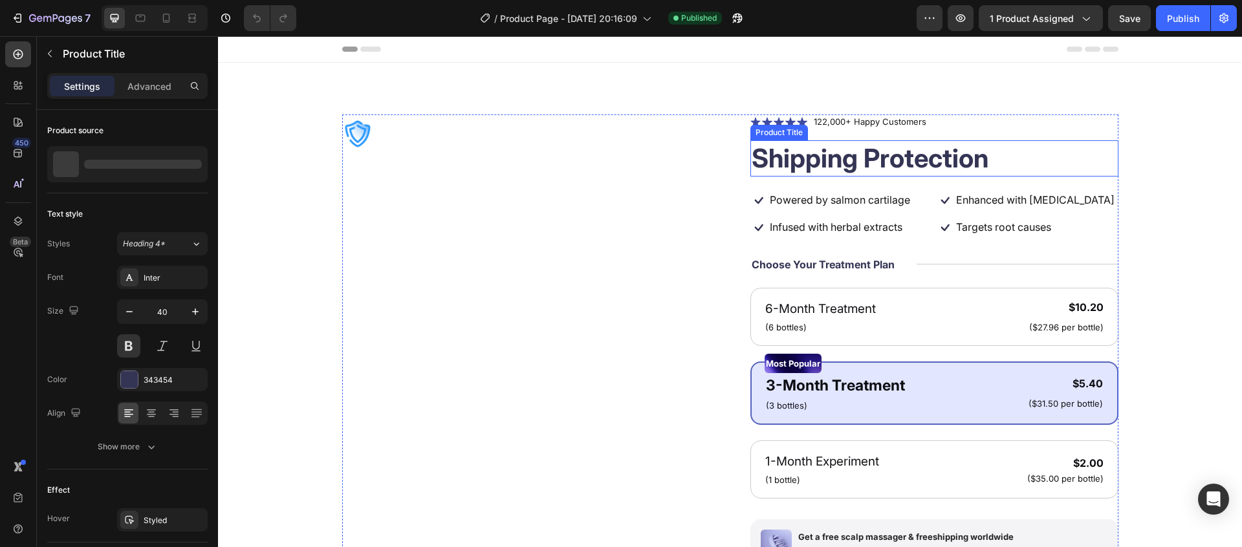
click at [955, 144] on h1 "Shipping Protection" at bounding box center [934, 158] width 368 height 36
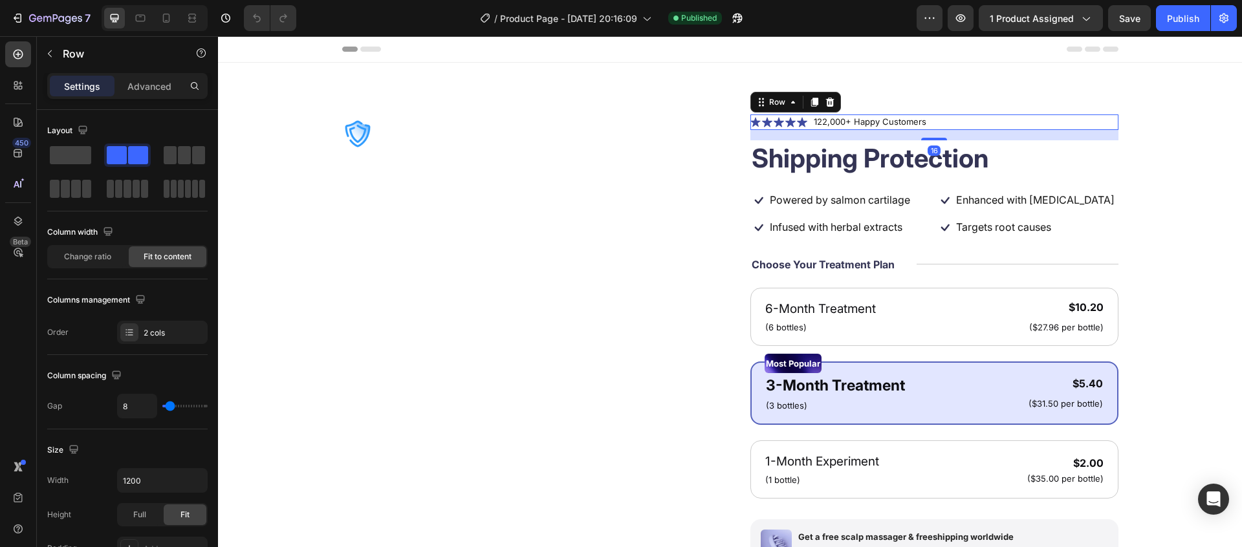
click at [970, 128] on div "Icon Icon Icon Icon Icon Icon List 122,000+ Happy Customers Text Block Row 16" at bounding box center [934, 122] width 368 height 16
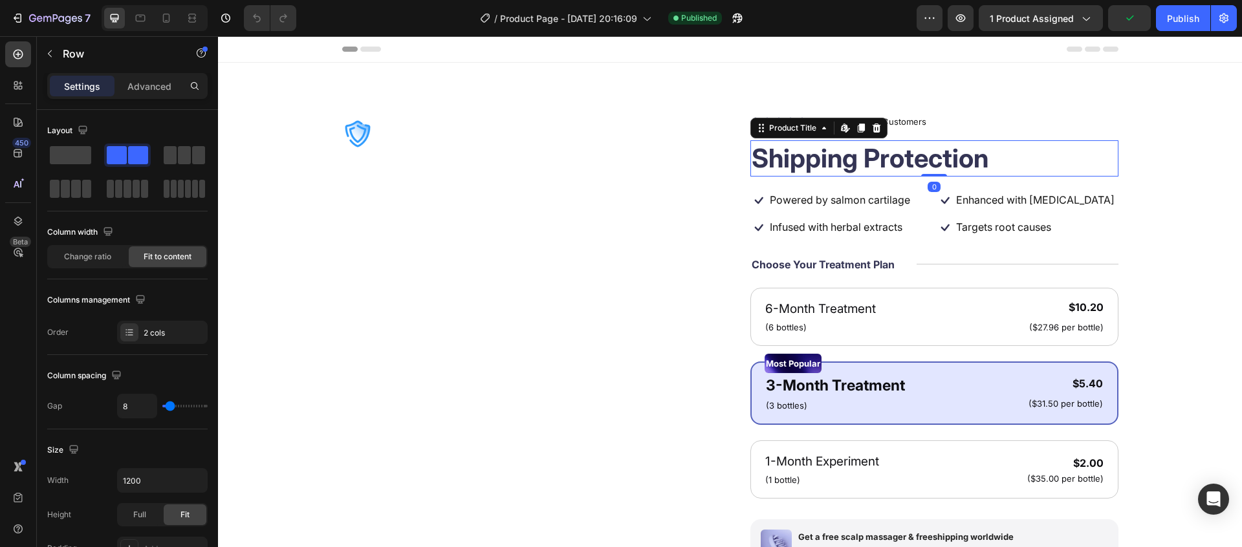
click at [1073, 174] on h1 "Shipping Protection" at bounding box center [934, 158] width 368 height 36
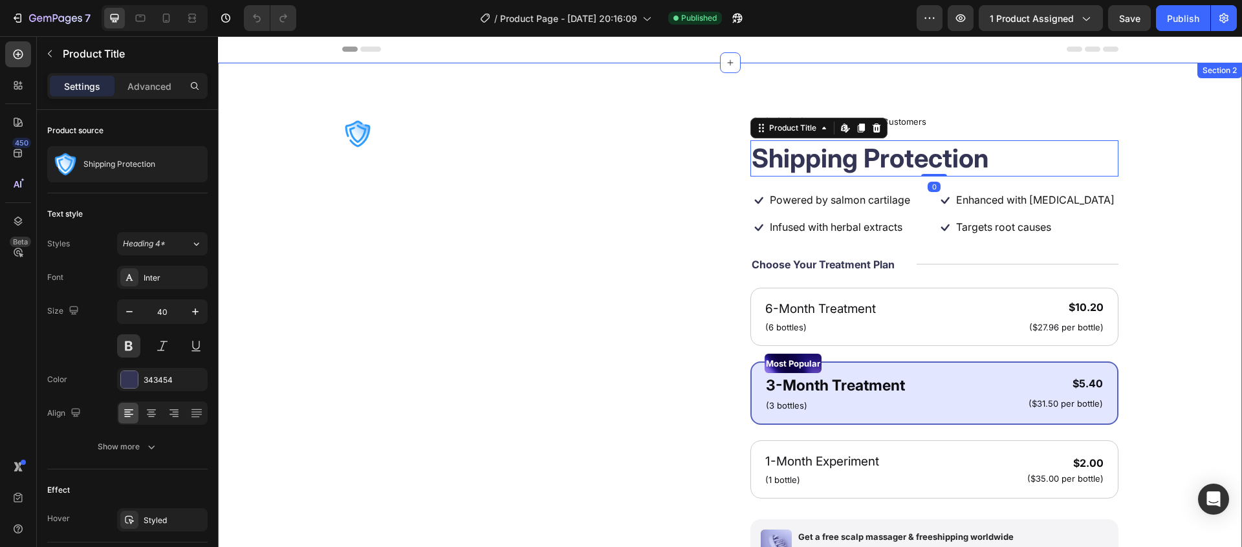
click at [1136, 188] on div "Product Images Icon Icon Icon Icon Icon Icon List 122,000+ Happy Customers Text…" at bounding box center [730, 417] width 920 height 607
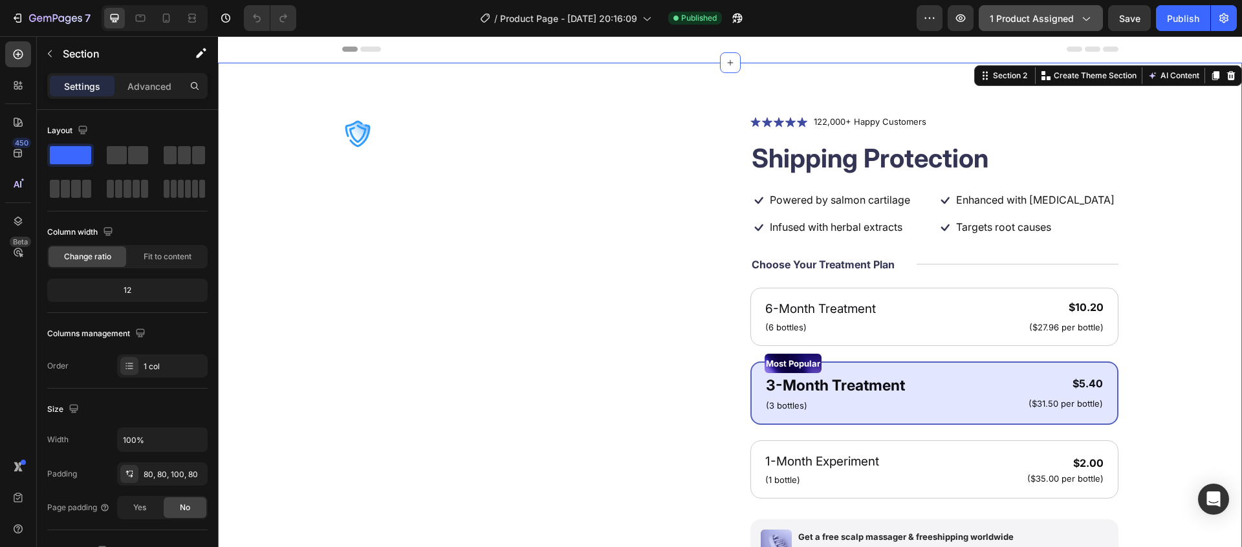
click at [1041, 16] on span "1 product assigned" at bounding box center [1032, 19] width 84 height 14
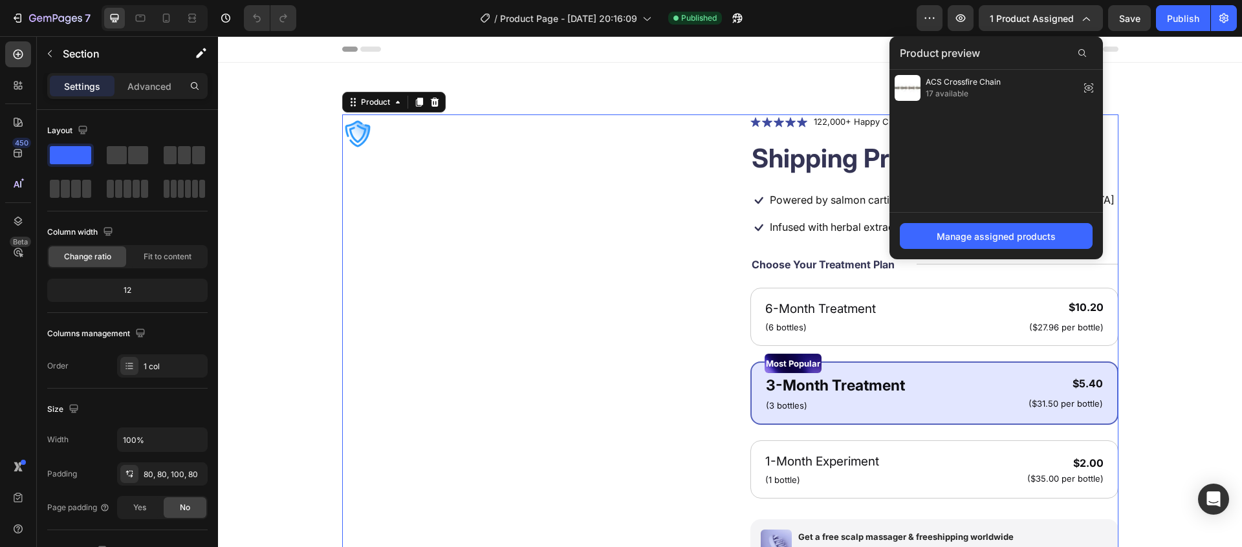
click at [342, 164] on div "Product Images" at bounding box center [526, 417] width 368 height 607
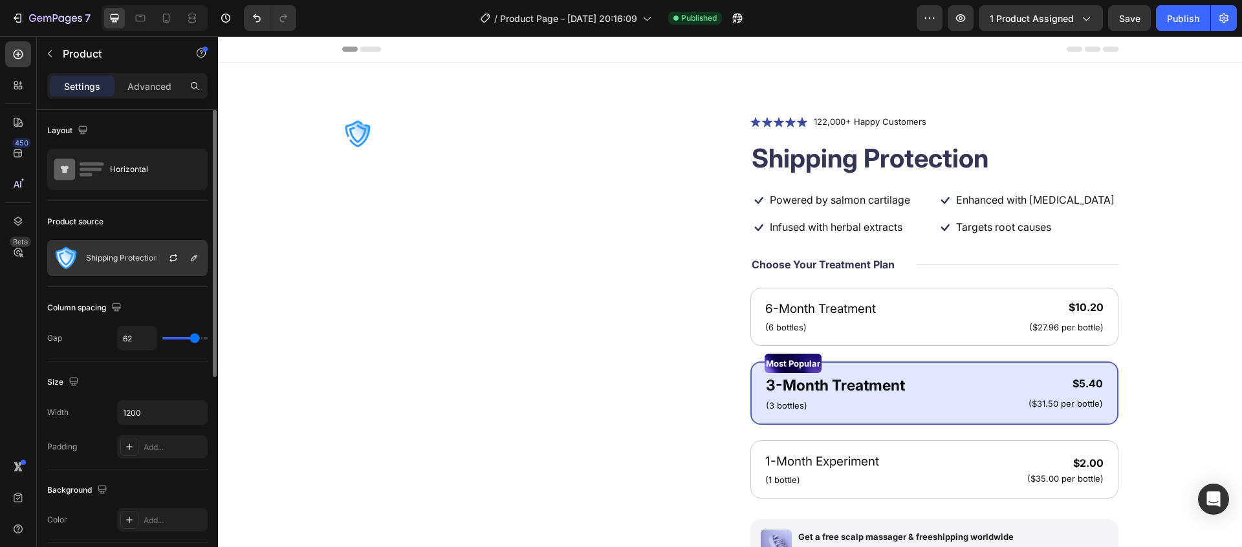
click at [144, 255] on p "Shipping Protection" at bounding box center [122, 258] width 72 height 9
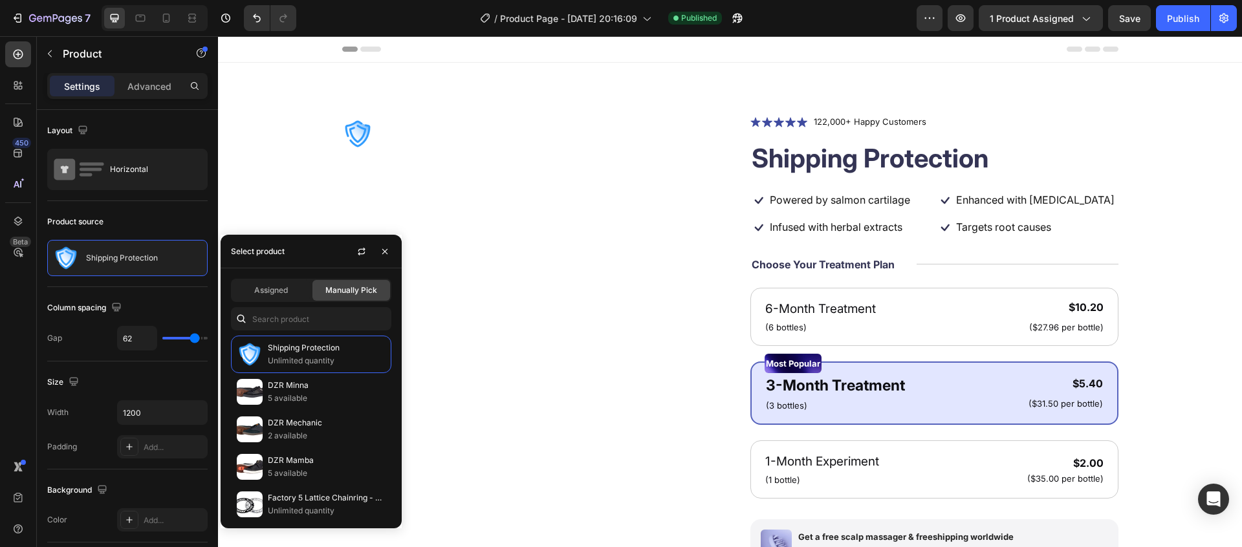
click at [278, 301] on div "Assigned Manually Pick" at bounding box center [311, 290] width 160 height 23
click at [278, 296] on div "Assigned" at bounding box center [271, 290] width 78 height 21
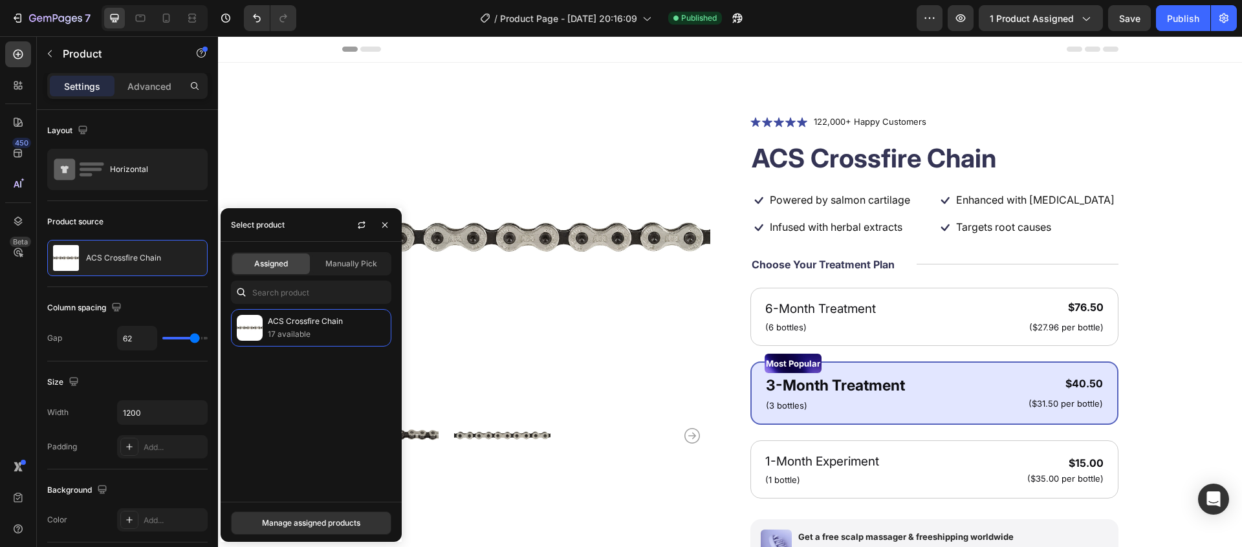
click at [294, 415] on div "ACS Crossfire Chain 17 available" at bounding box center [311, 400] width 181 height 182
click at [289, 520] on div "Manage assigned products" at bounding box center [311, 523] width 98 height 12
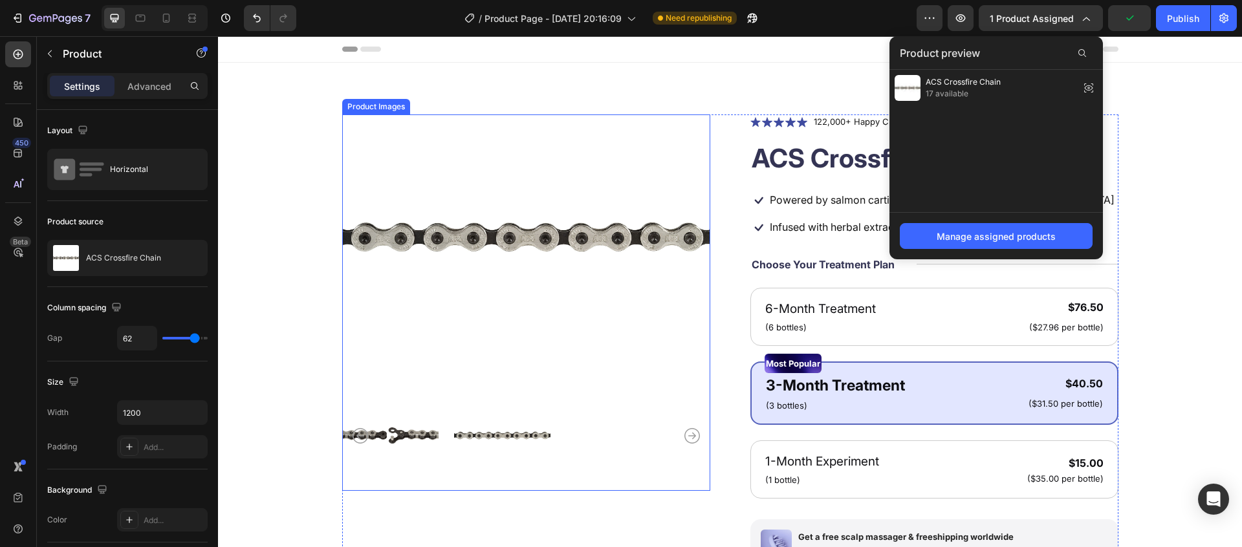
click at [590, 140] on img at bounding box center [526, 236] width 368 height 245
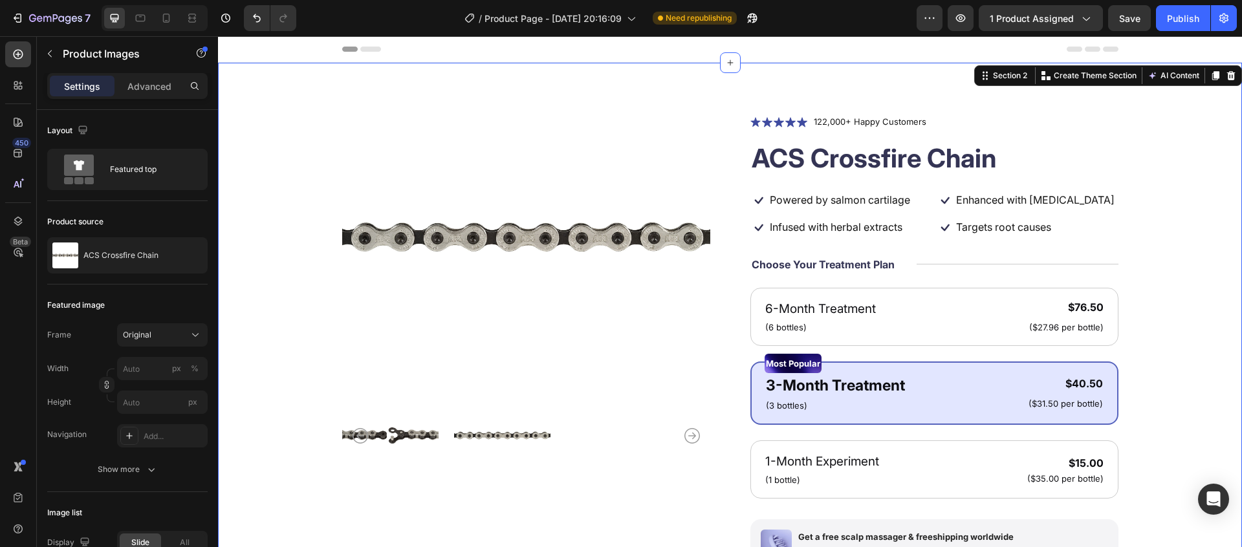
click at [739, 88] on div "Product Images Icon Icon Icon Icon Icon Icon List 122,000+ Happy Customers Text…" at bounding box center [730, 424] width 1024 height 723
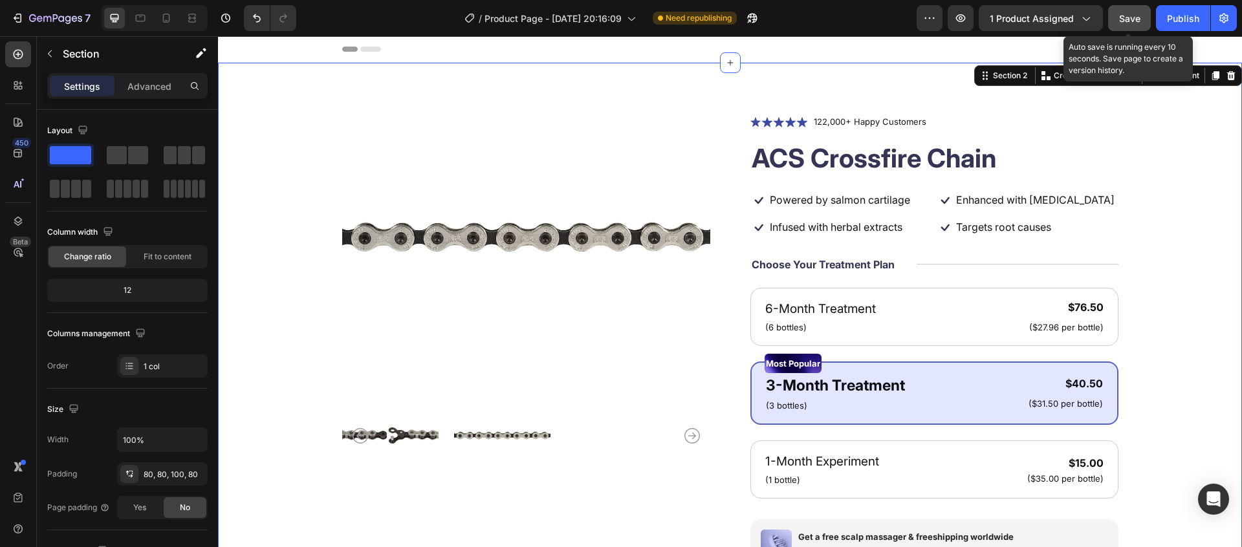
click at [1116, 21] on button "Save" at bounding box center [1129, 18] width 43 height 26
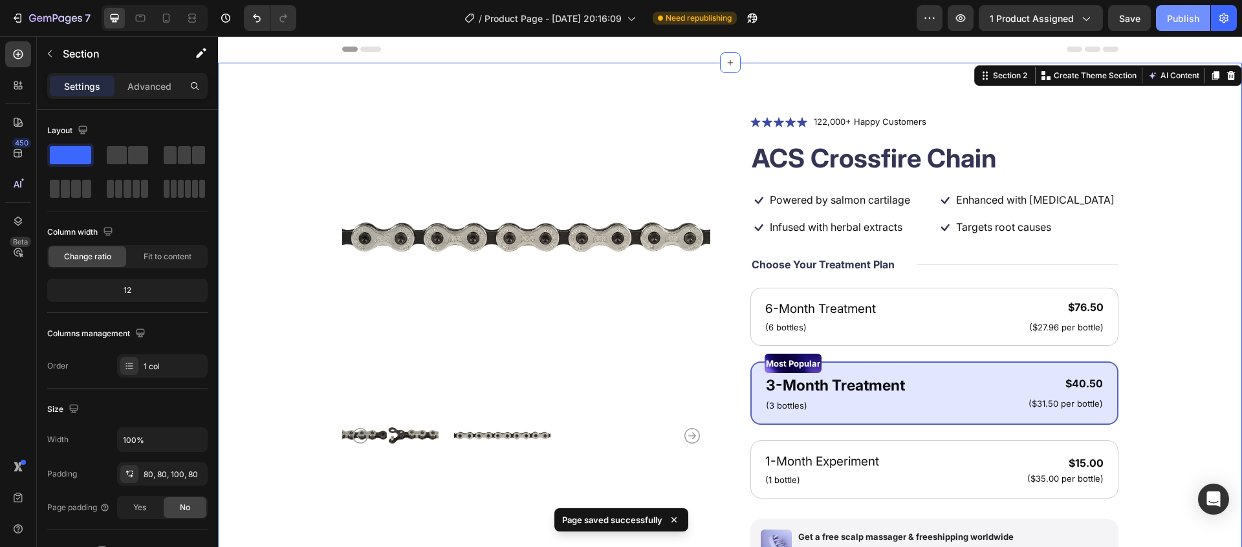
click at [1171, 21] on div "Publish" at bounding box center [1183, 19] width 32 height 14
click at [1077, 23] on div "1 product assigned" at bounding box center [1041, 19] width 102 height 14
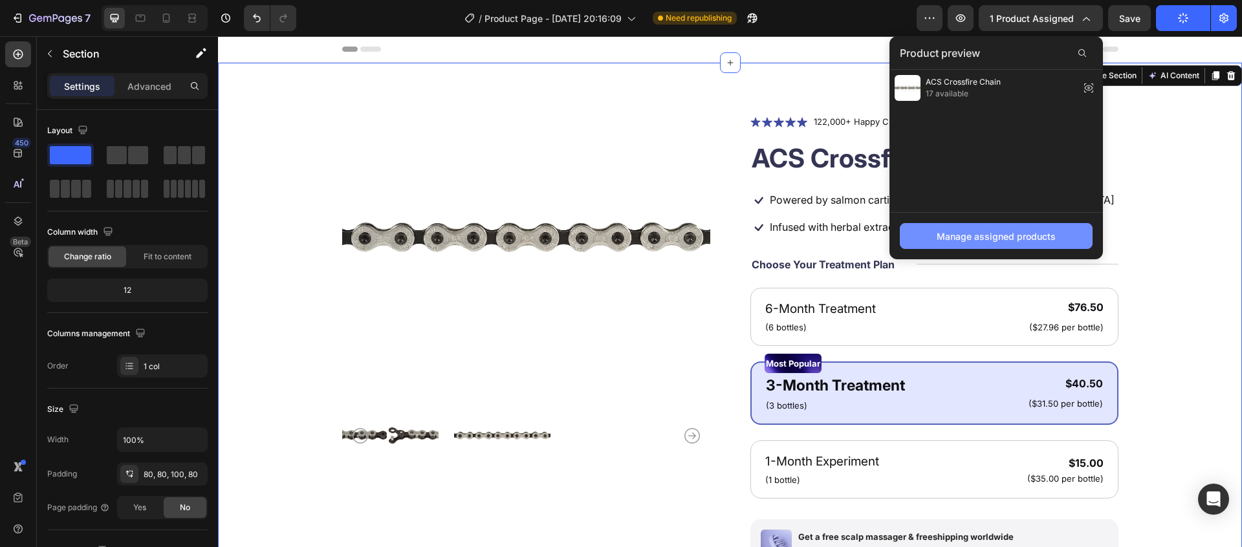
click at [963, 237] on div "Manage assigned products" at bounding box center [996, 237] width 119 height 14
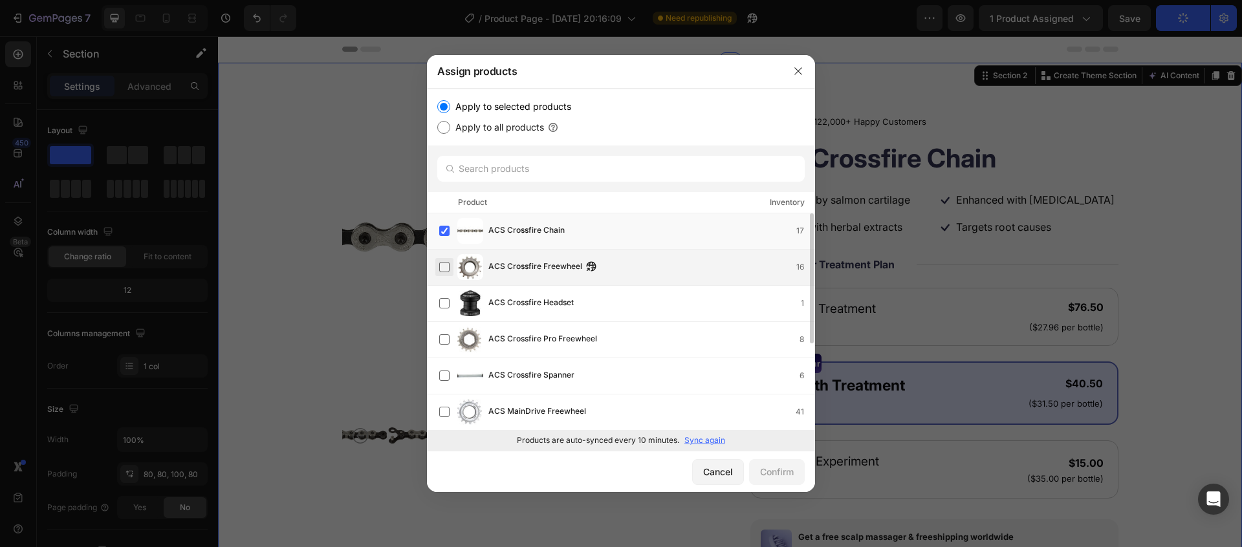
click at [445, 264] on label at bounding box center [444, 267] width 10 height 10
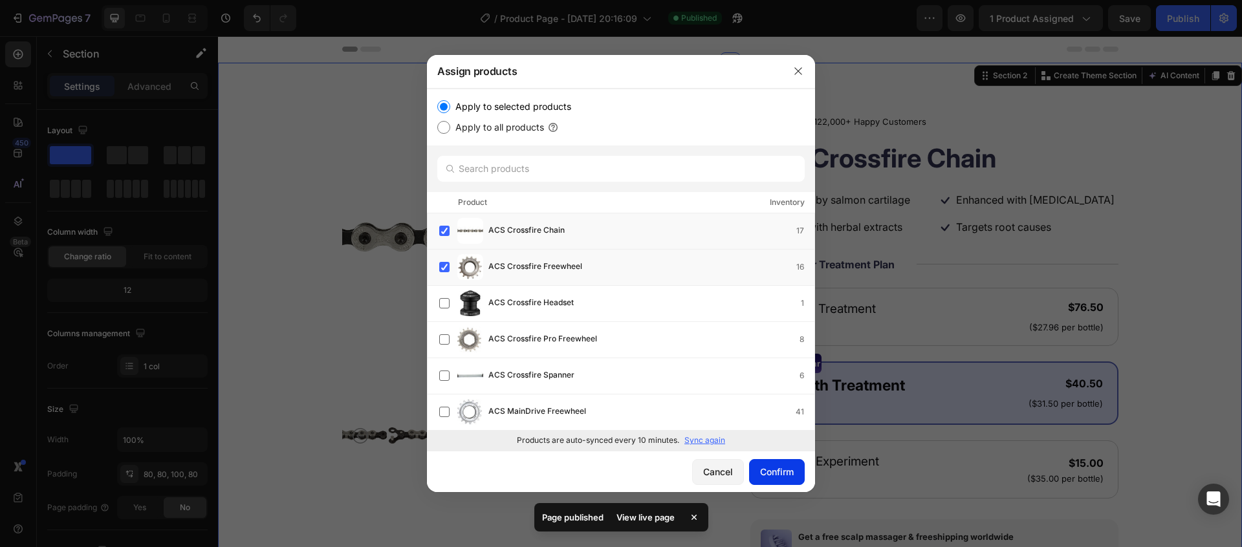
click at [768, 474] on div "Confirm" at bounding box center [777, 472] width 34 height 14
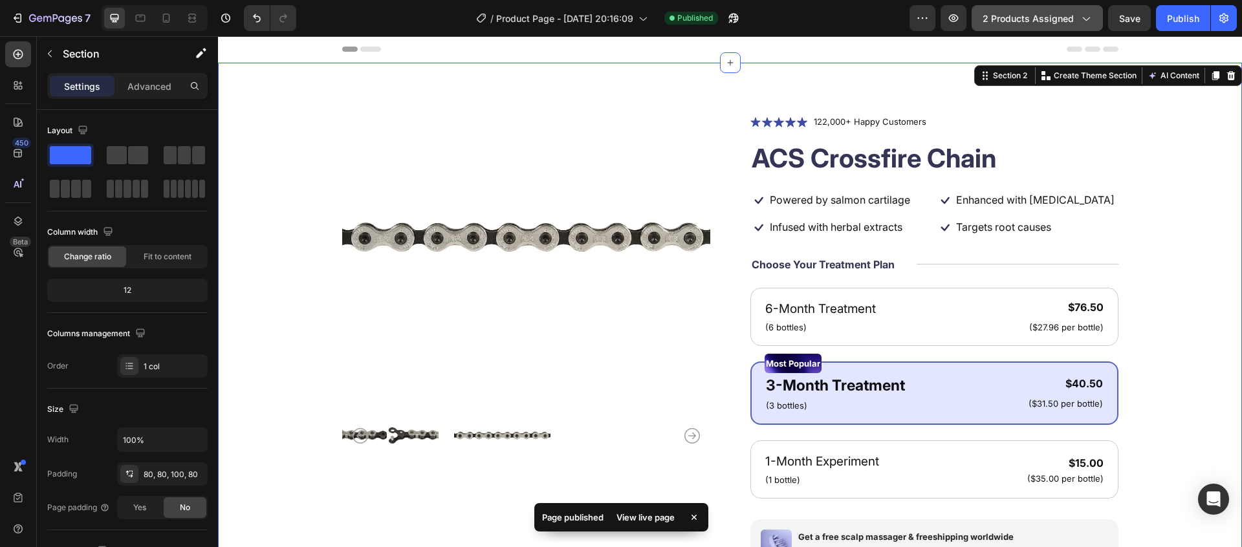
click at [1070, 23] on span "2 products assigned" at bounding box center [1027, 19] width 91 height 14
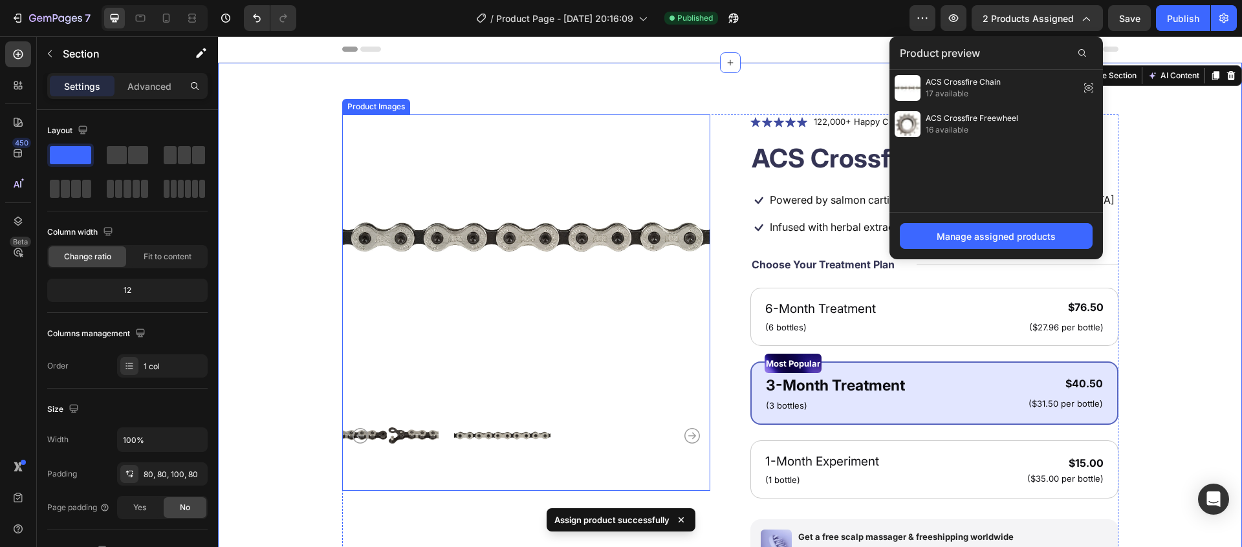
click at [446, 316] on img at bounding box center [526, 236] width 368 height 245
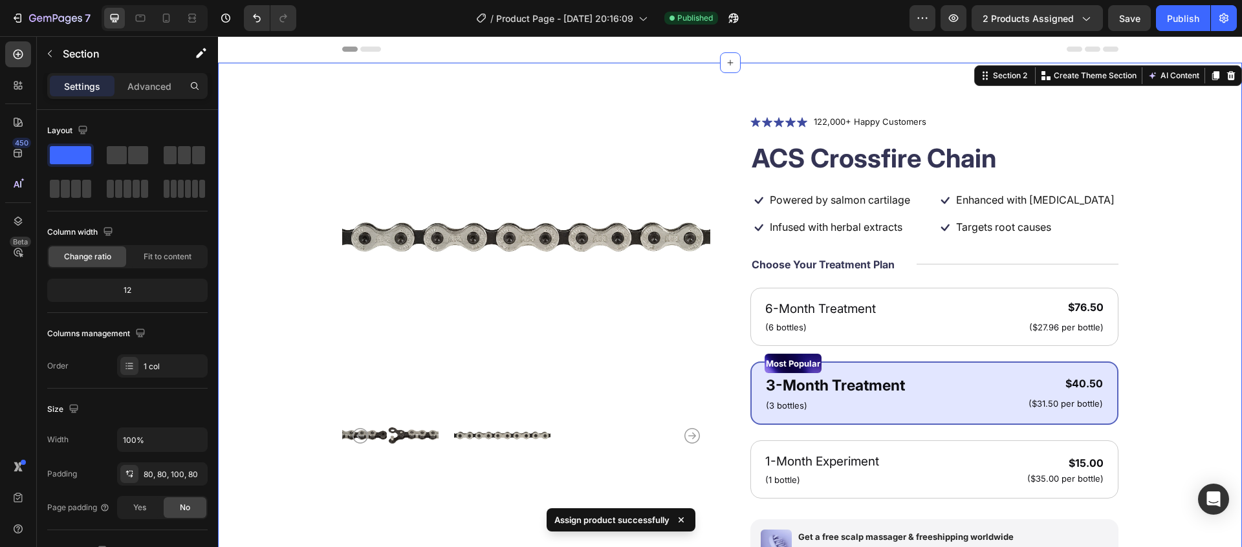
click at [310, 318] on div "Product Images Icon Icon Icon Icon Icon Icon List 122,000+ Happy Customers Text…" at bounding box center [730, 417] width 920 height 607
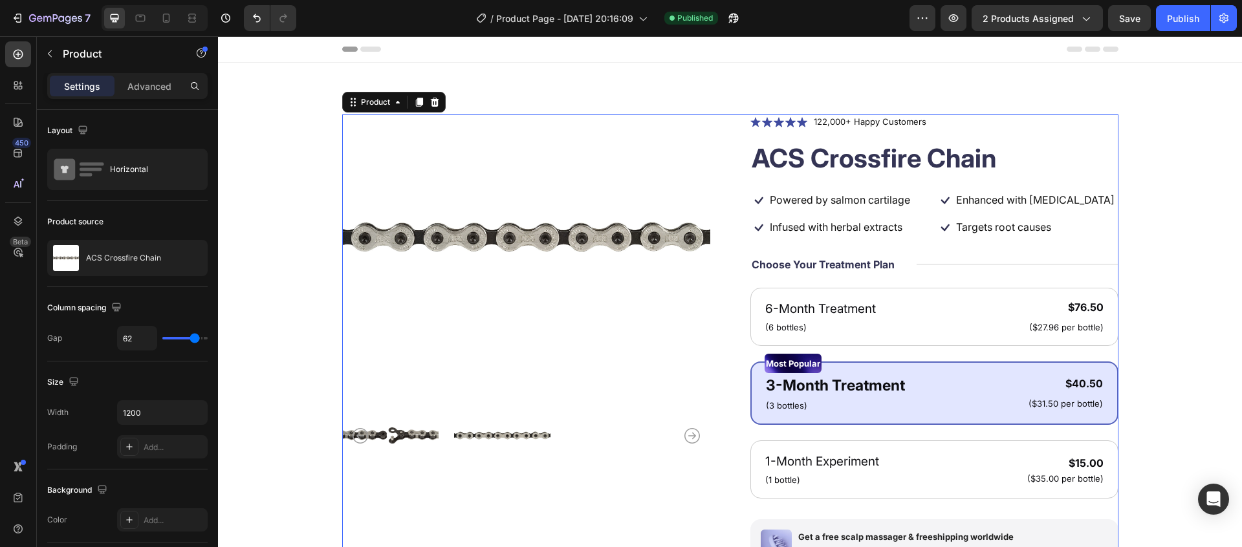
click at [712, 131] on div "Product Images Icon Icon Icon Icon Icon Icon List 122,000+ Happy Customers Text…" at bounding box center [730, 417] width 776 height 607
click at [118, 252] on div "ACS Crossfire Chain" at bounding box center [127, 258] width 160 height 36
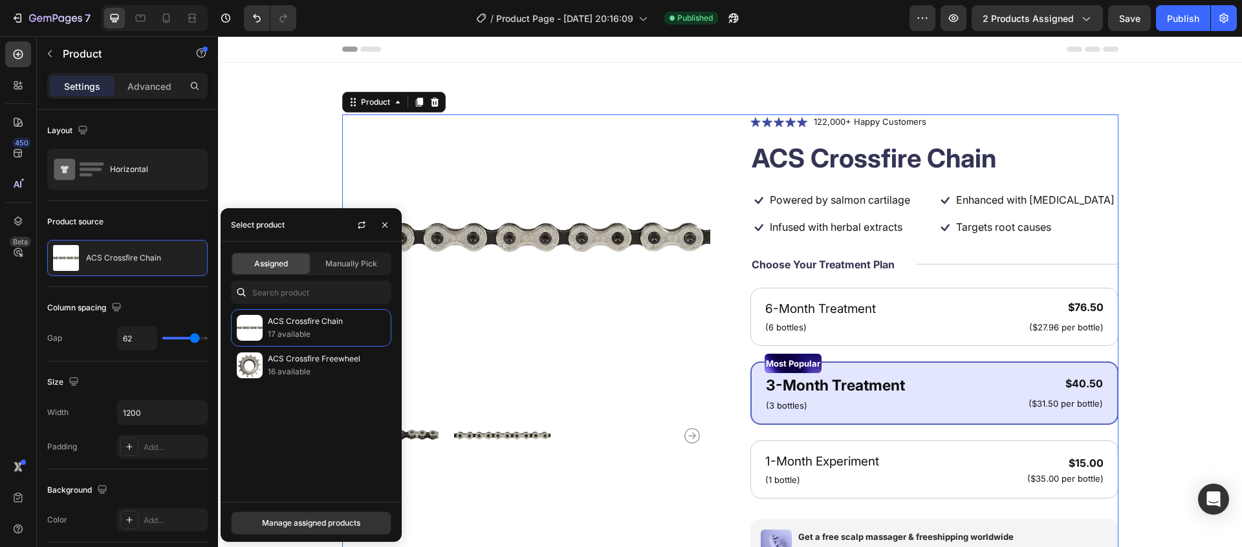
drag, startPoint x: 305, startPoint y: 411, endPoint x: 313, endPoint y: 384, distance: 28.3
click at [306, 412] on div "ACS Crossfire Chain 17 available ACS Crossfire Freewheel 16 available" at bounding box center [311, 400] width 181 height 182
click at [324, 268] on div "Manually Pick" at bounding box center [351, 264] width 78 height 21
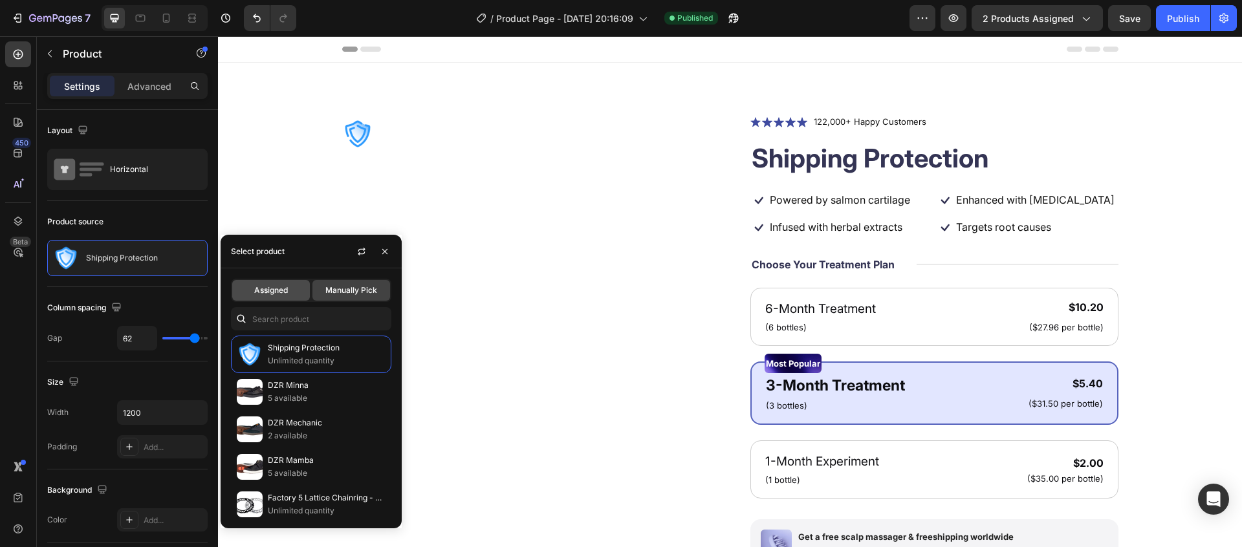
click at [263, 283] on div "Assigned" at bounding box center [271, 290] width 78 height 21
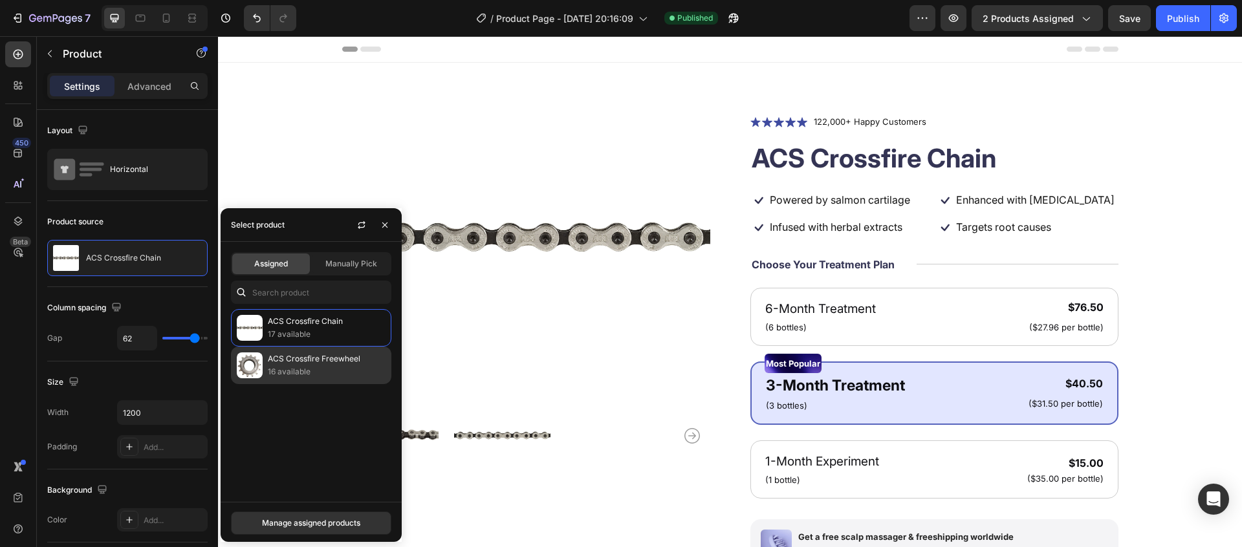
click at [298, 368] on p "16 available" at bounding box center [327, 371] width 118 height 13
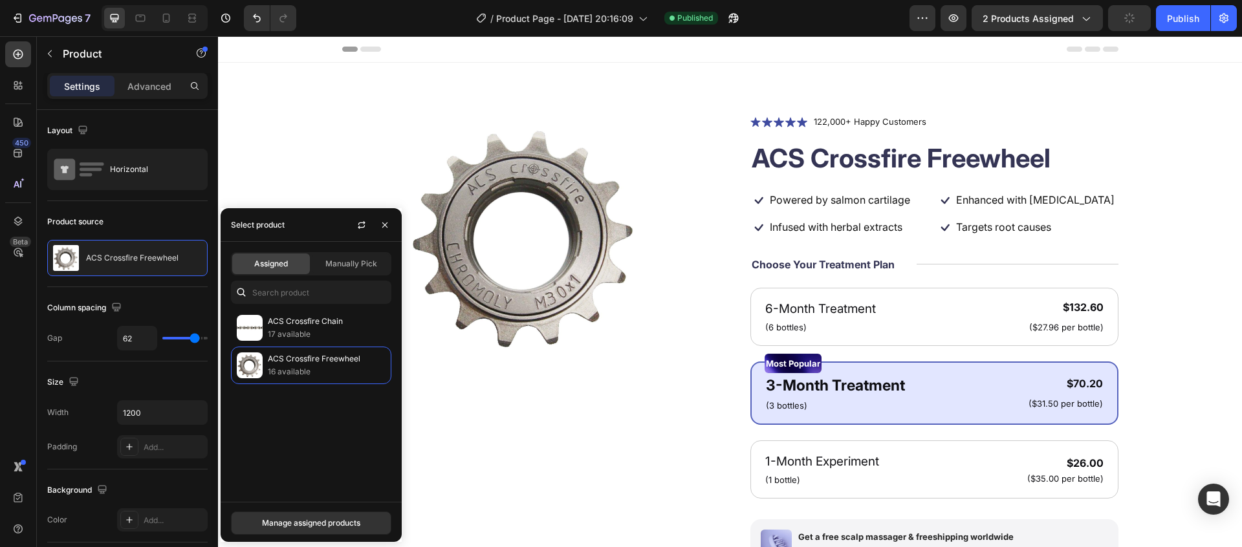
click at [265, 268] on span "Assigned" at bounding box center [271, 264] width 34 height 12
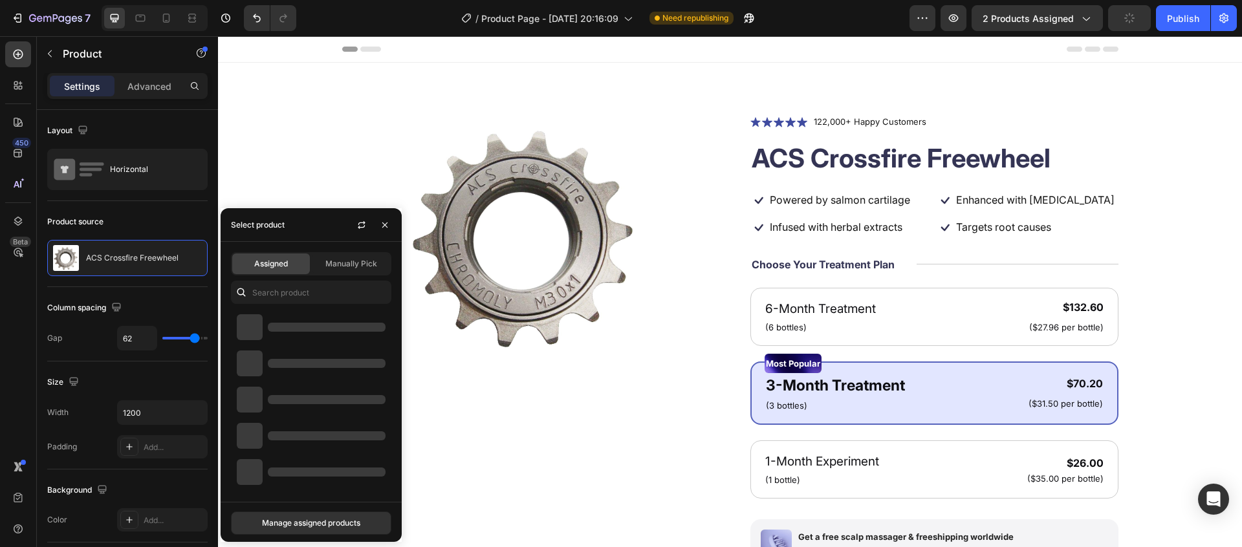
click at [729, 164] on div "Product Images Icon Icon Icon Icon Icon Icon List 122,000+ Happy Customers Text…" at bounding box center [730, 417] width 776 height 607
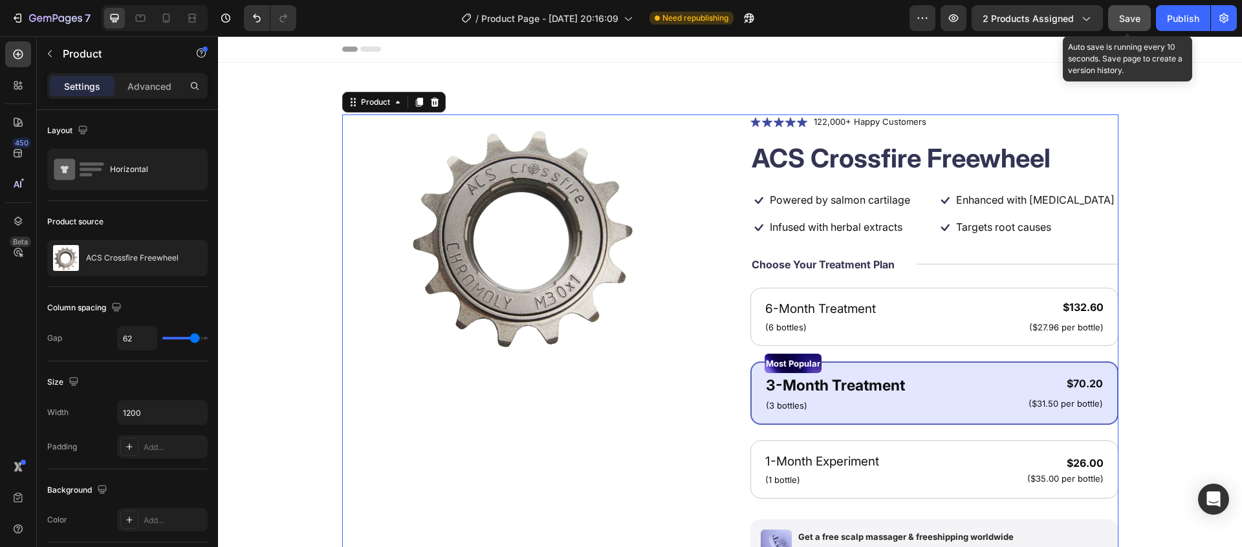
click at [1127, 15] on span "Save" at bounding box center [1129, 18] width 21 height 11
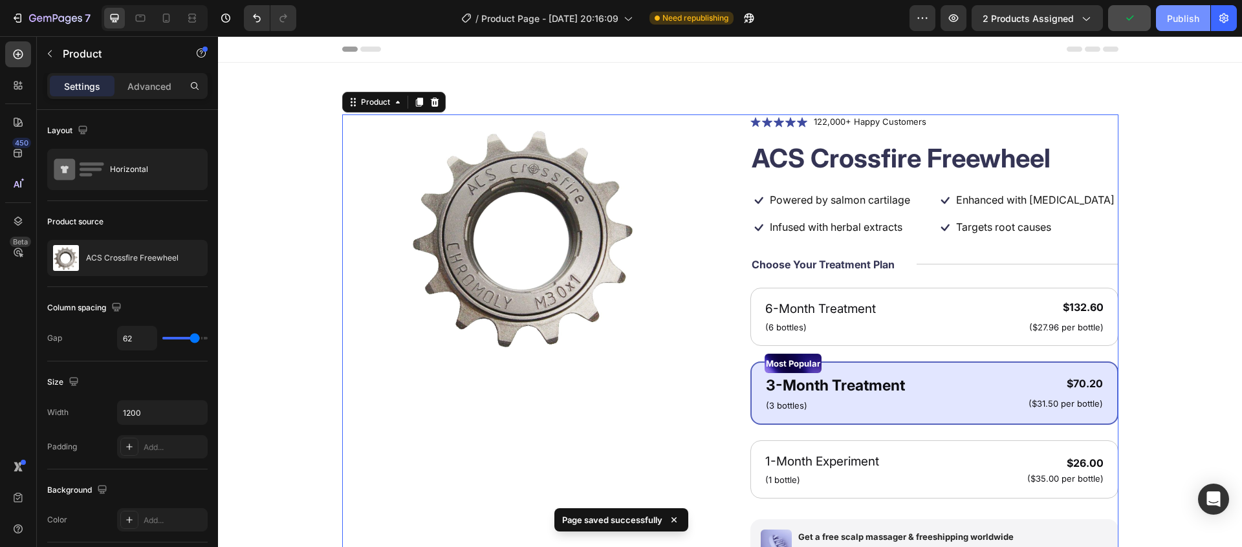
click at [1172, 20] on div "Publish" at bounding box center [1183, 19] width 32 height 14
